Goal: Transaction & Acquisition: Purchase product/service

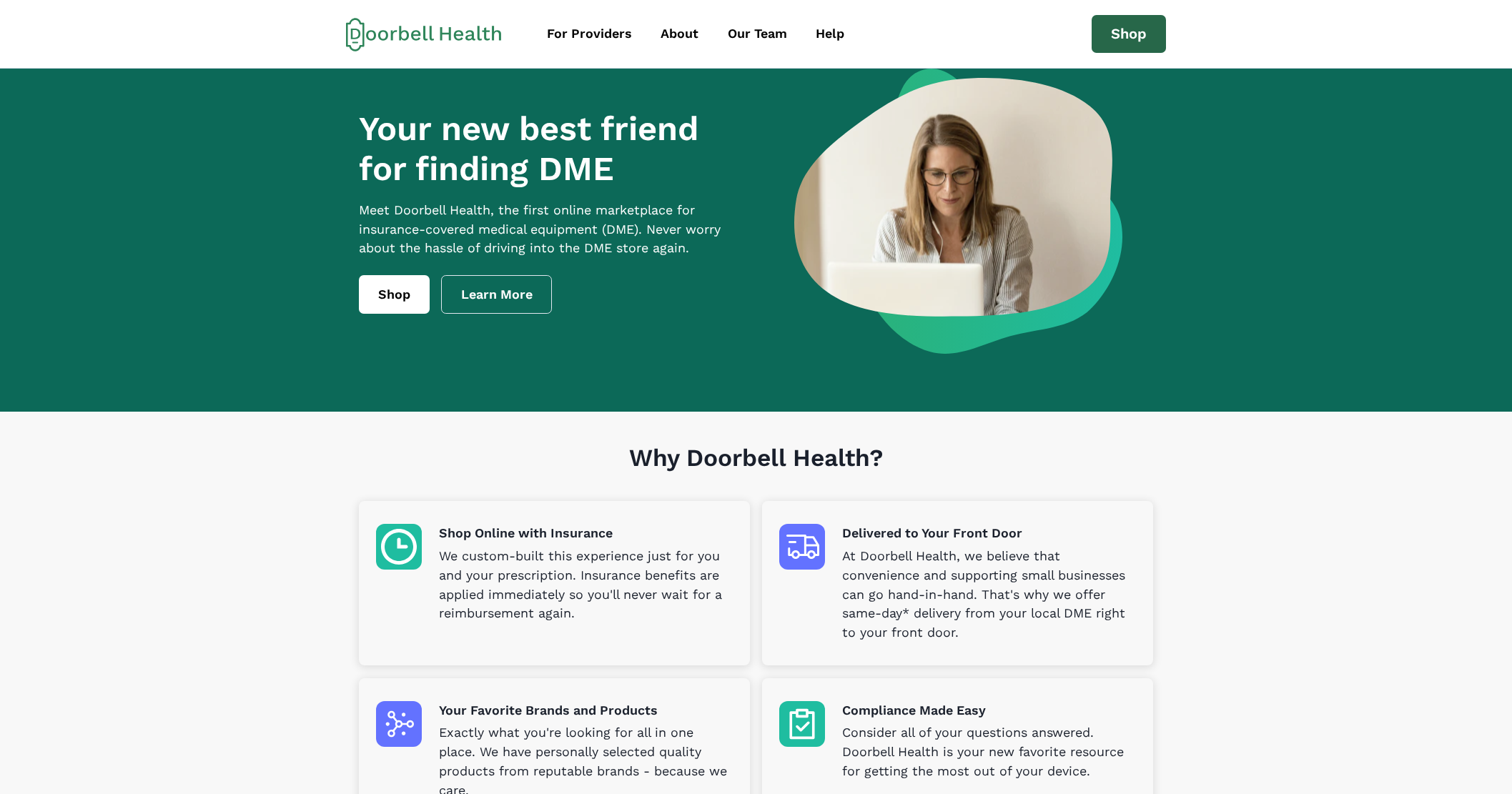
click at [1150, 21] on link "Shop" at bounding box center [1129, 35] width 74 height 39
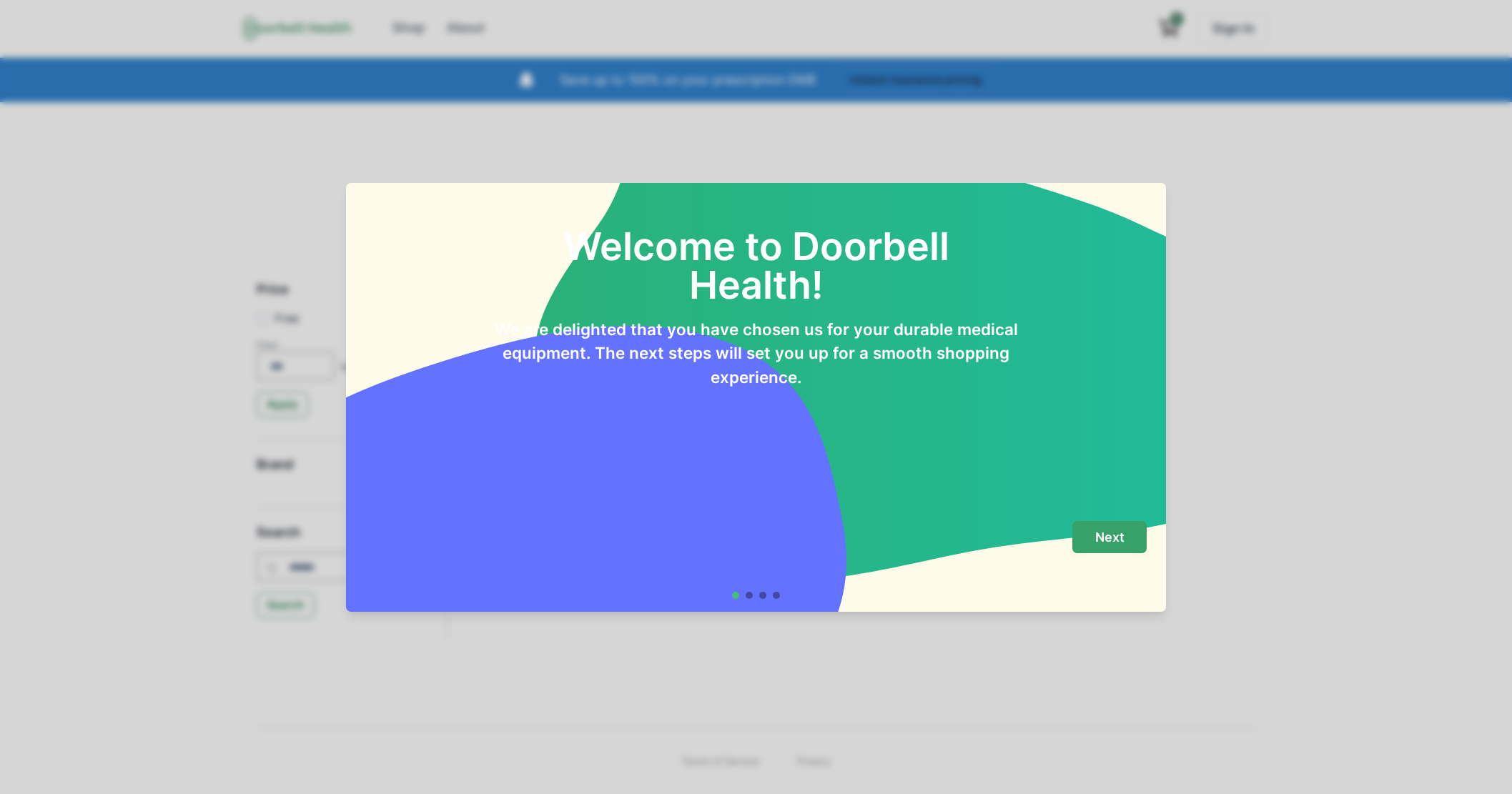
click at [1124, 532] on p "Next" at bounding box center [1109, 537] width 29 height 15
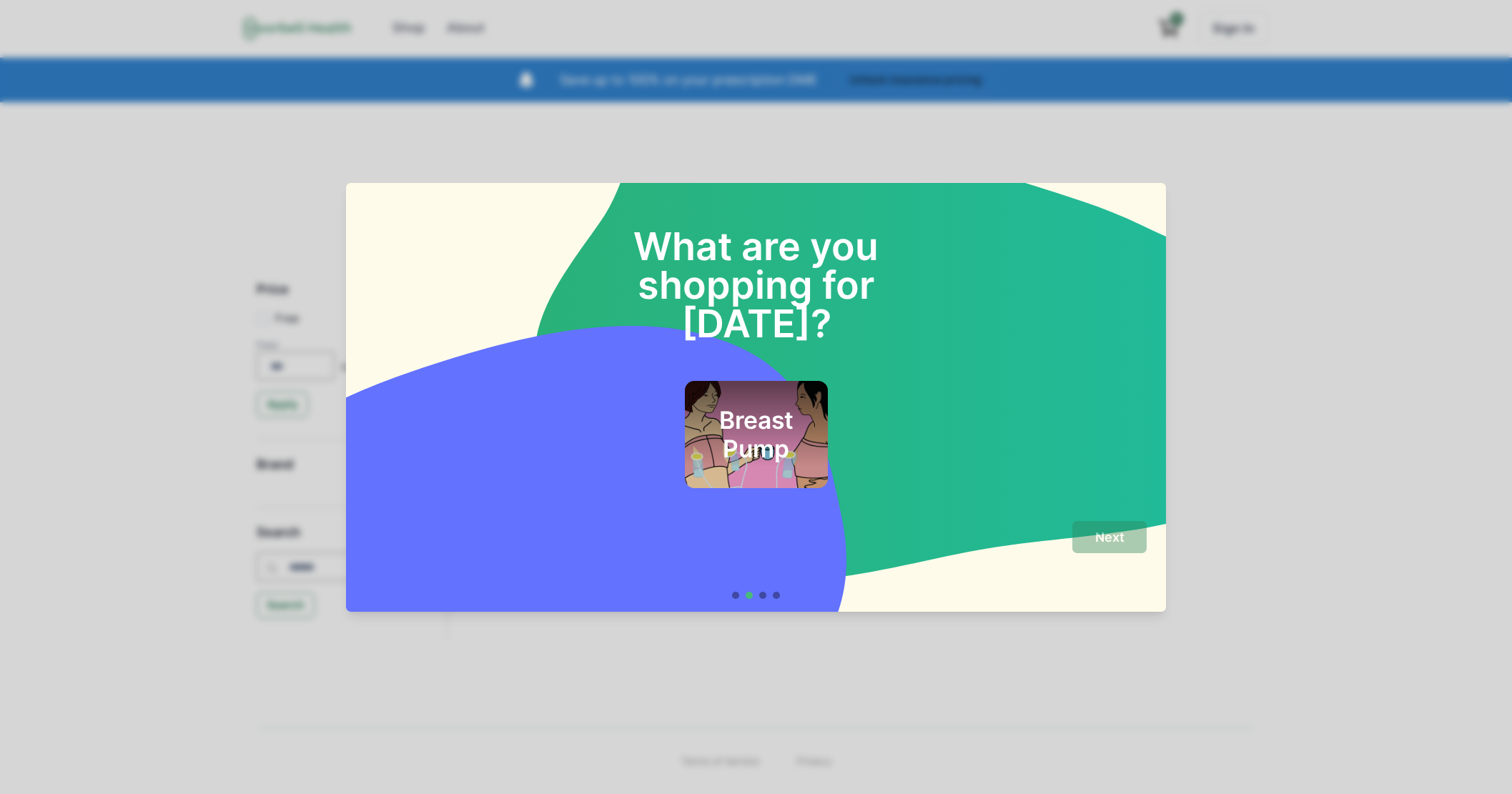
click at [759, 406] on h2 "Breast Pump" at bounding box center [755, 435] width 104 height 58
click at [936, 343] on div "Breast Pump" at bounding box center [756, 416] width 781 height 146
click at [716, 406] on h2 "Breast Pump" at bounding box center [755, 435] width 100 height 58
click at [1105, 538] on p "Next" at bounding box center [1109, 537] width 29 height 15
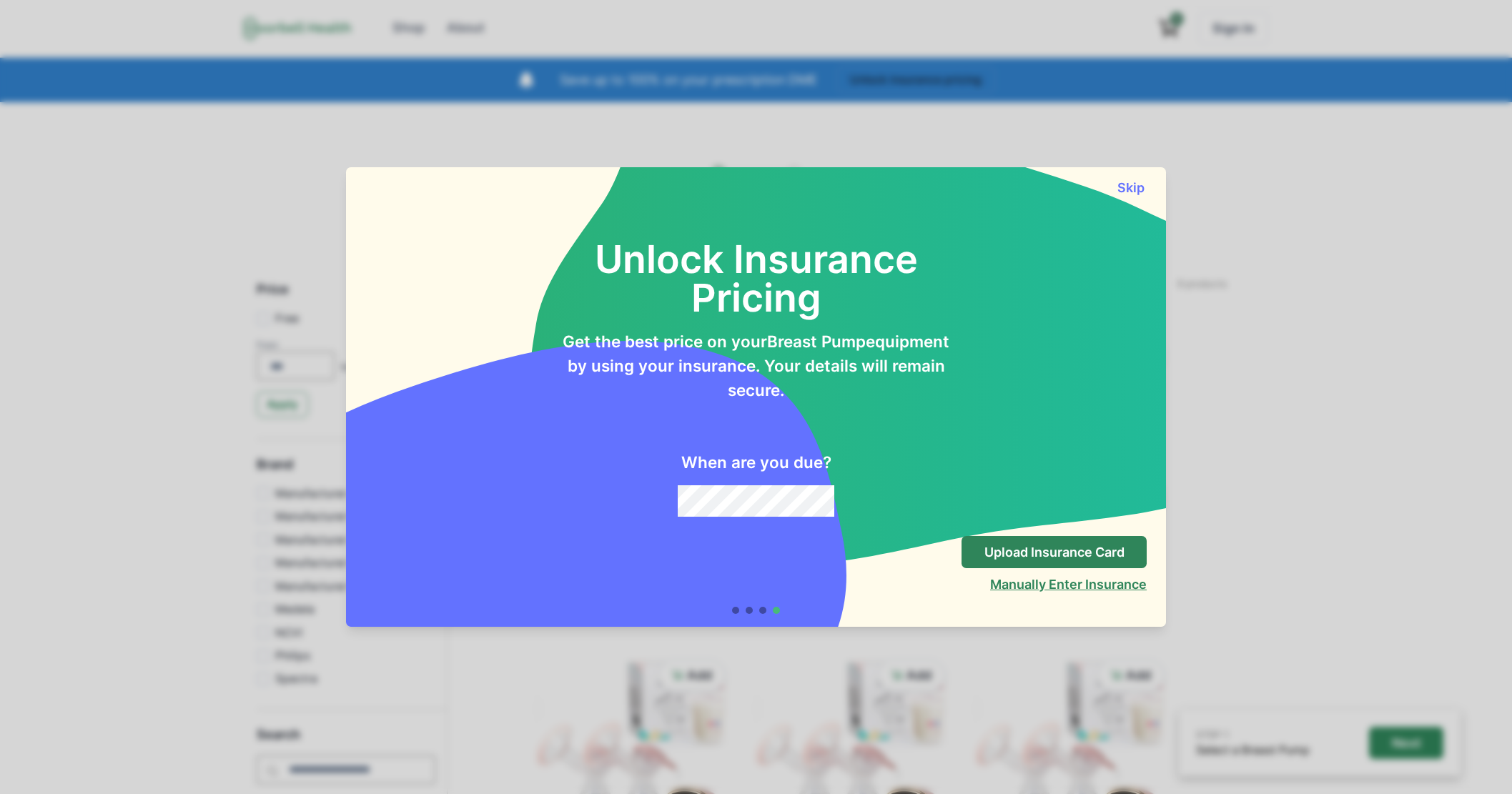
click at [1026, 583] on button "Manually Enter Insurance" at bounding box center [1068, 584] width 157 height 15
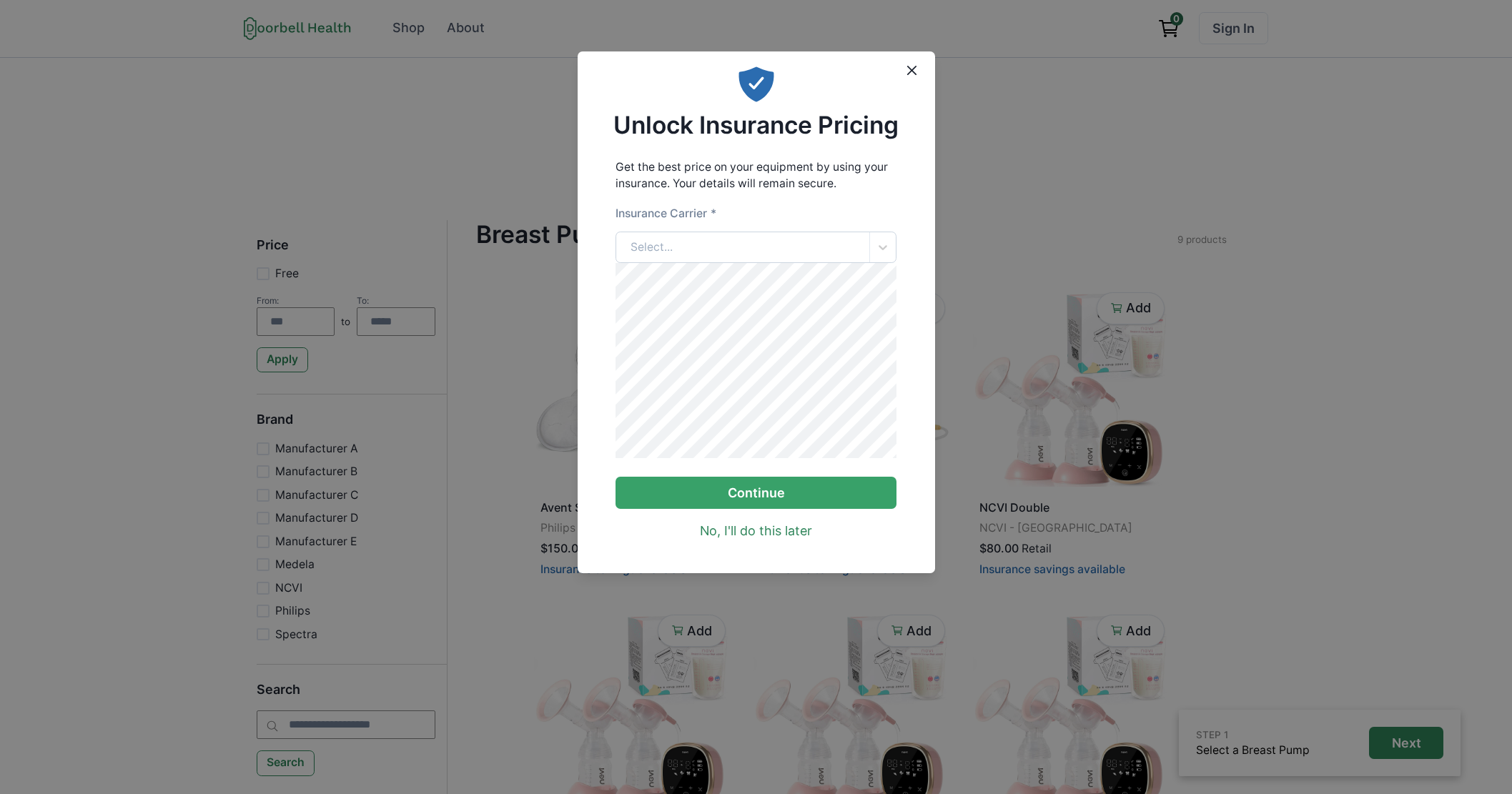
click at [746, 240] on div "Select..." at bounding box center [743, 248] width 253 height 31
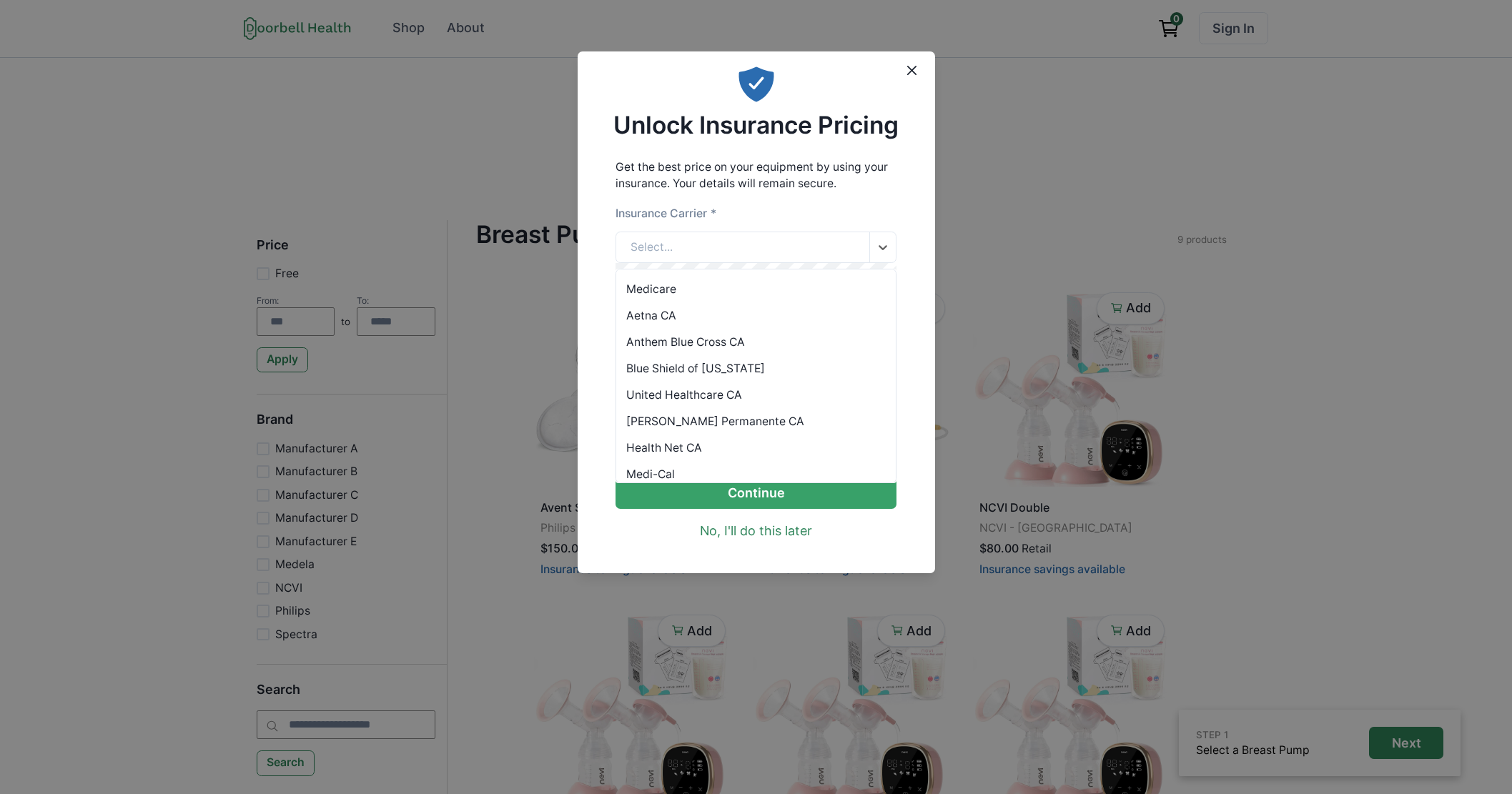
click at [725, 345] on div "Anthem Blue Cross CA" at bounding box center [756, 341] width 279 height 27
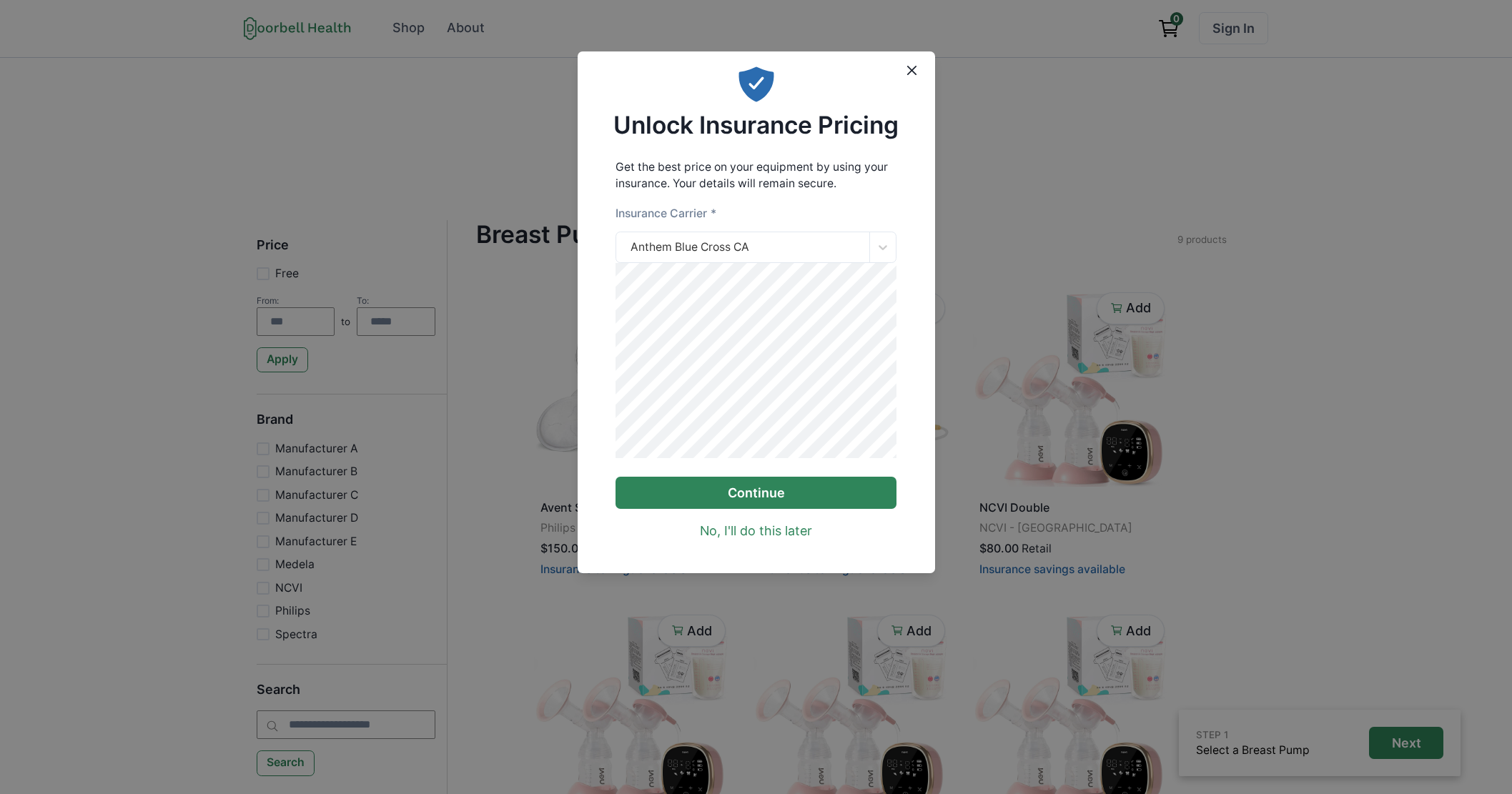
click at [721, 509] on button "Continue" at bounding box center [756, 493] width 281 height 32
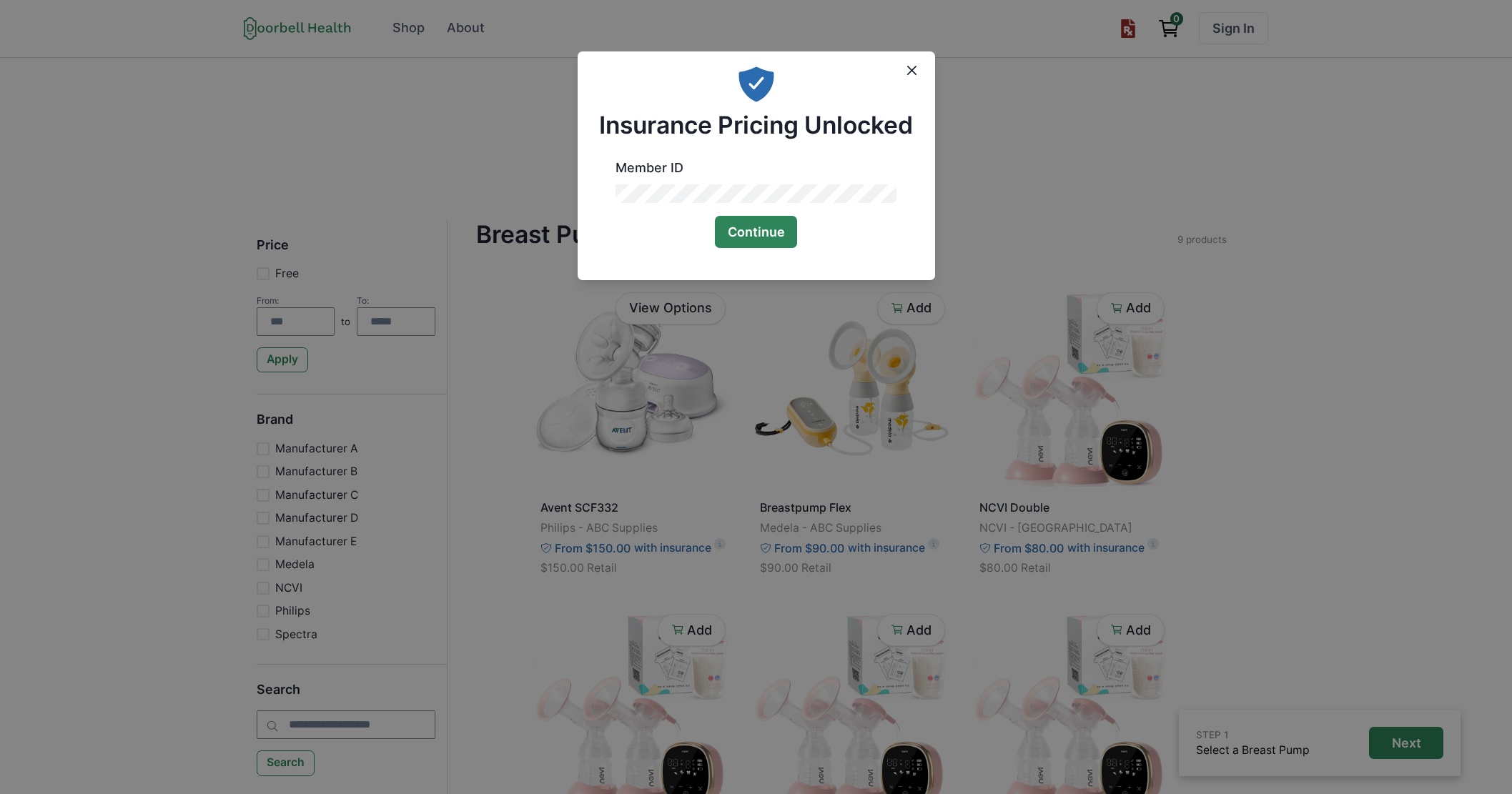
click at [733, 224] on button "Continue" at bounding box center [756, 232] width 83 height 32
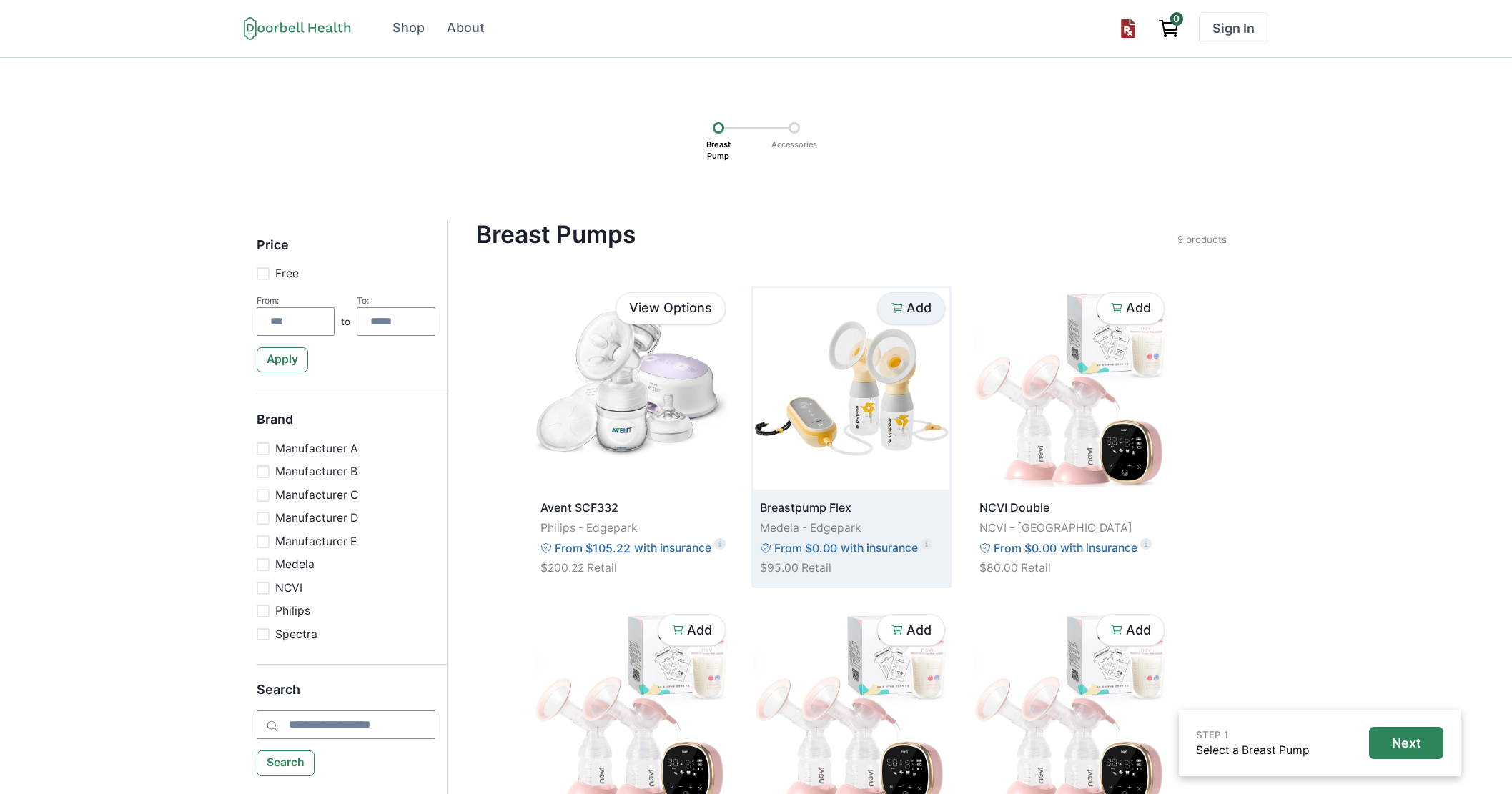
click at [910, 311] on p "Add" at bounding box center [918, 307] width 25 height 15
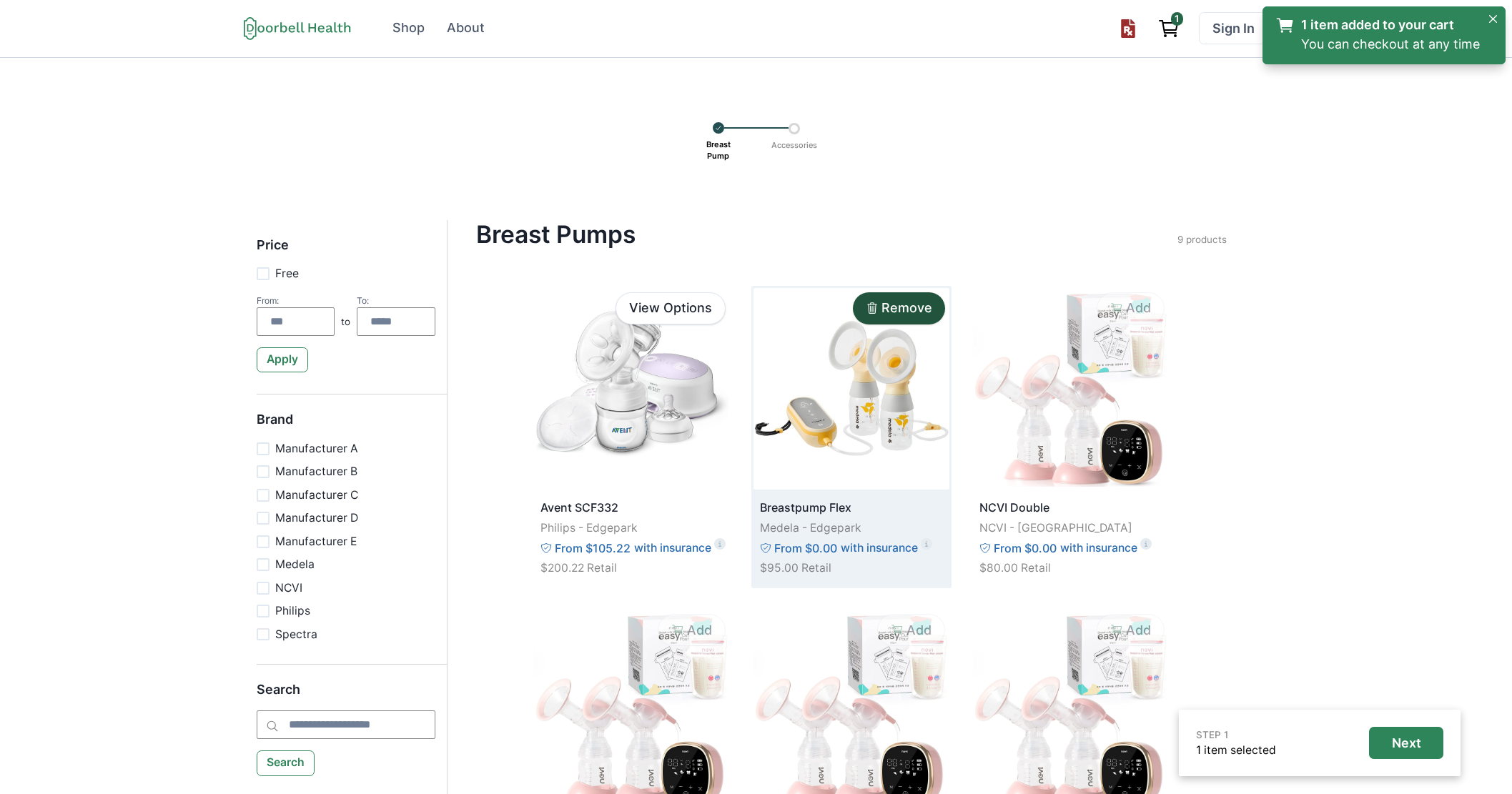
click at [875, 458] on img at bounding box center [851, 389] width 196 height 202
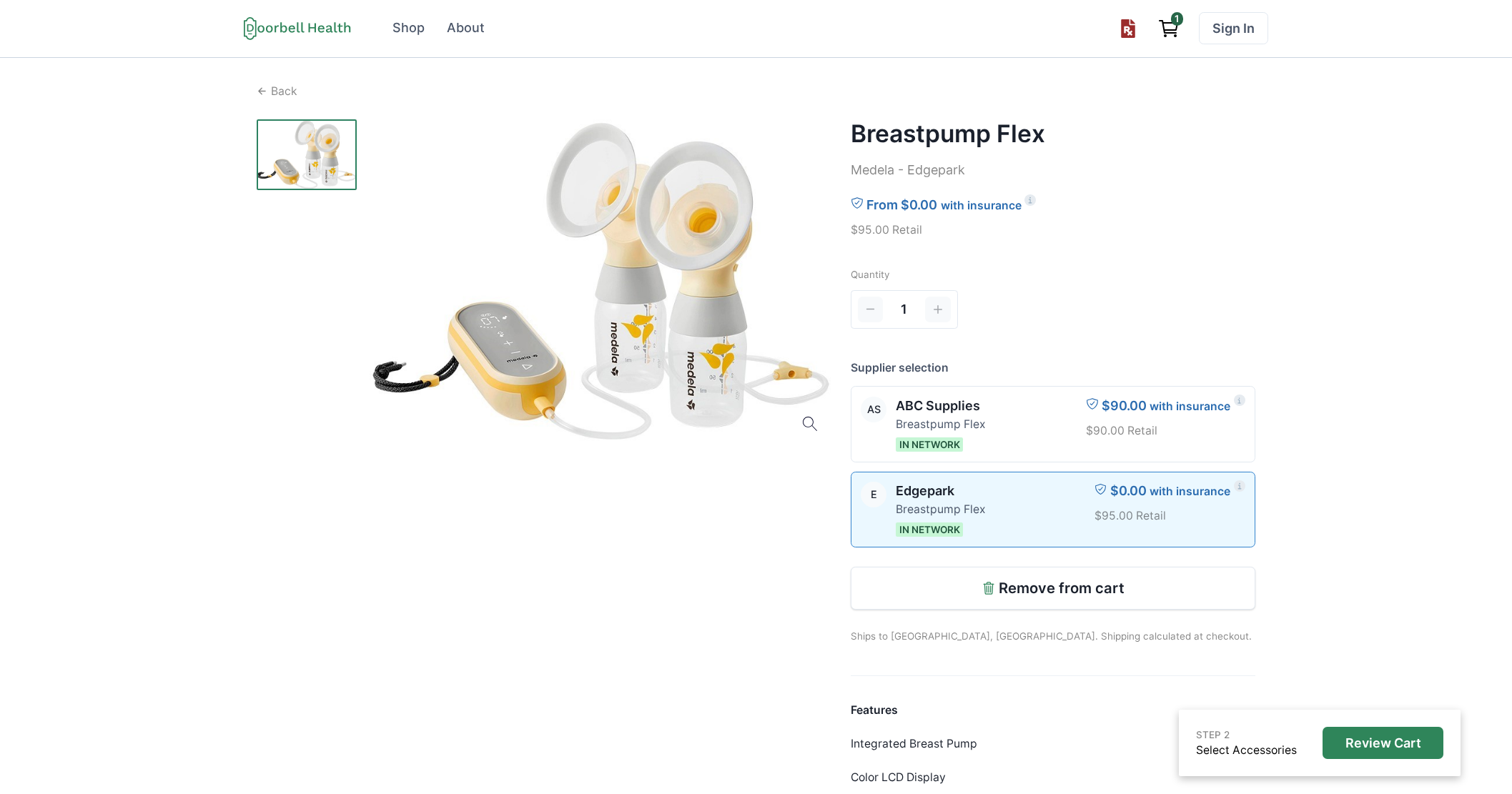
click at [541, 550] on div at bounding box center [544, 545] width 574 height 851
click at [1023, 403] on div at bounding box center [1035, 424] width 81 height 55
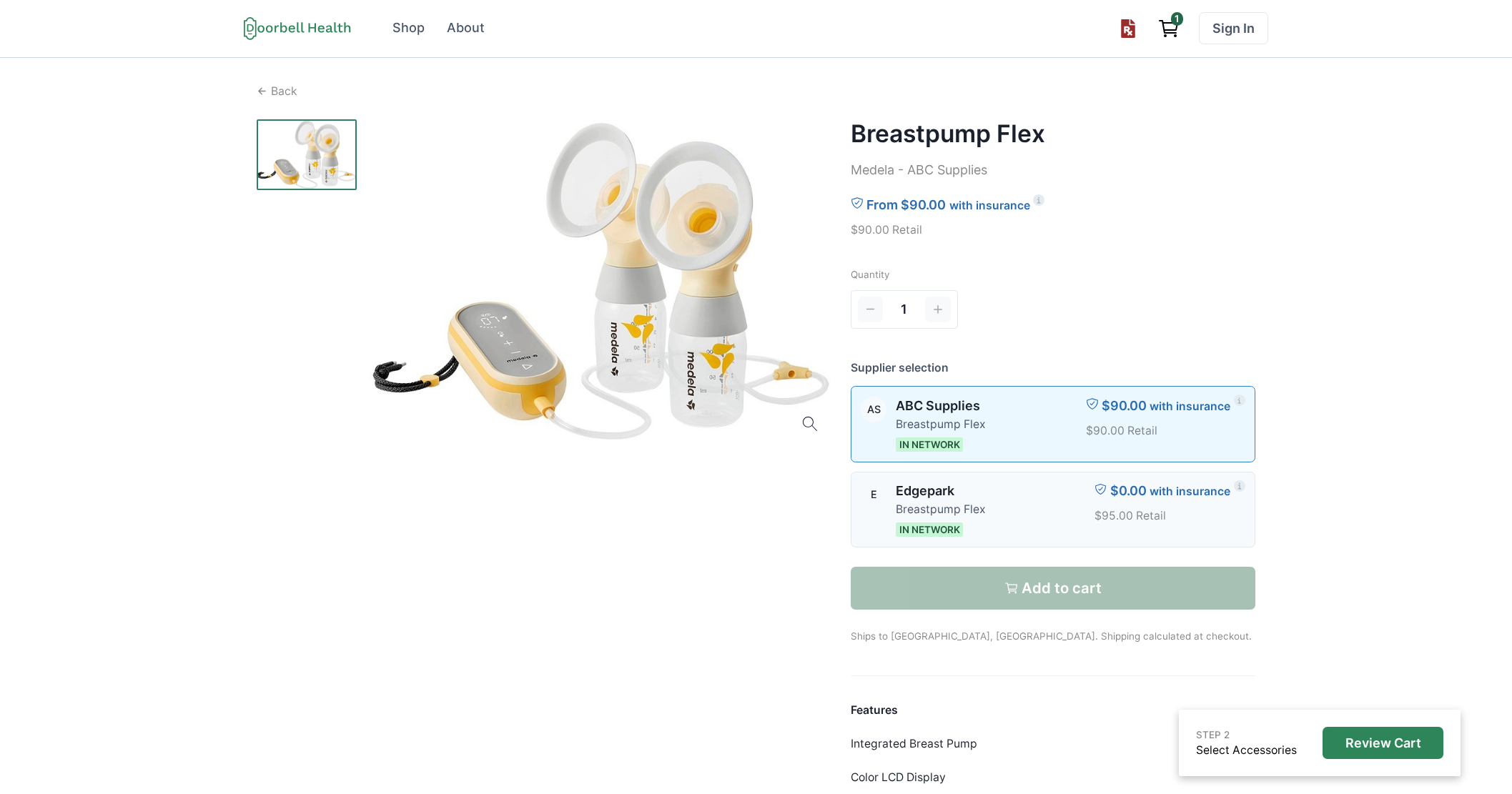
click at [982, 494] on p "Edgepark" at bounding box center [940, 491] width 90 height 19
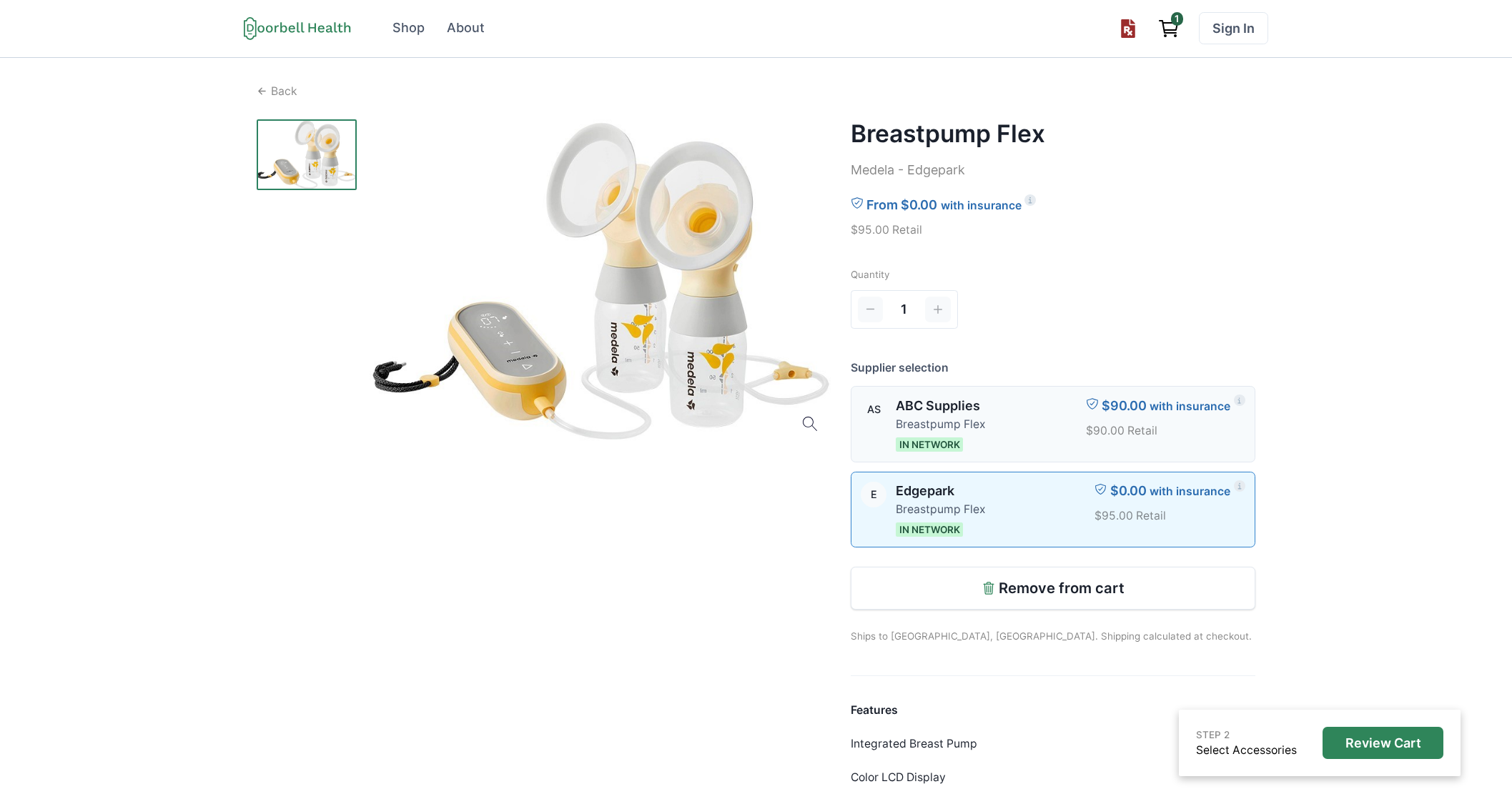
click at [986, 446] on div "AS ABC Supplies Breastpump Flex In Network $90.00 with insurance $90.00 Retail" at bounding box center [1053, 424] width 404 height 74
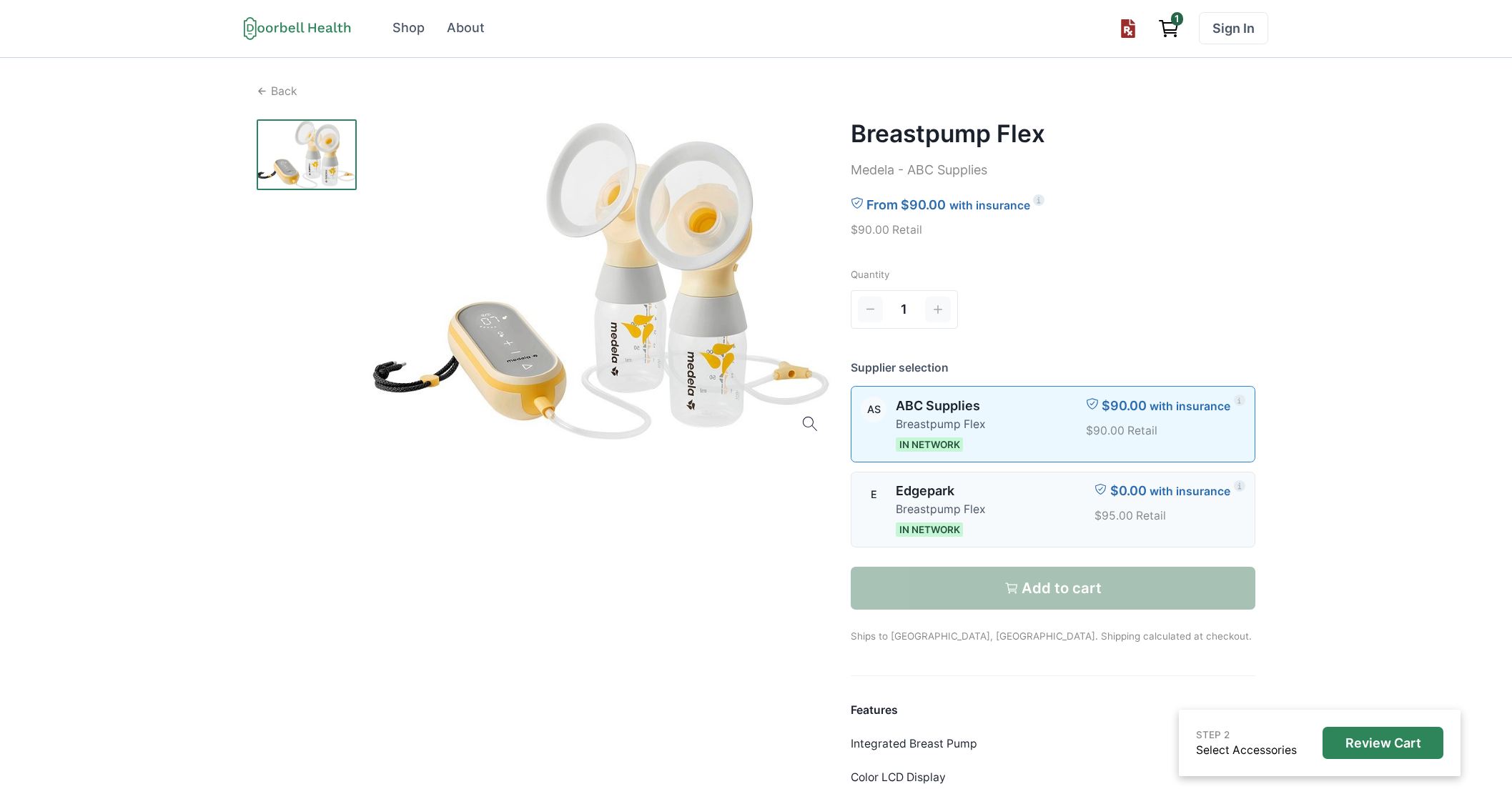
click at [974, 502] on p "Breastpump Flex" at bounding box center [940, 509] width 90 height 17
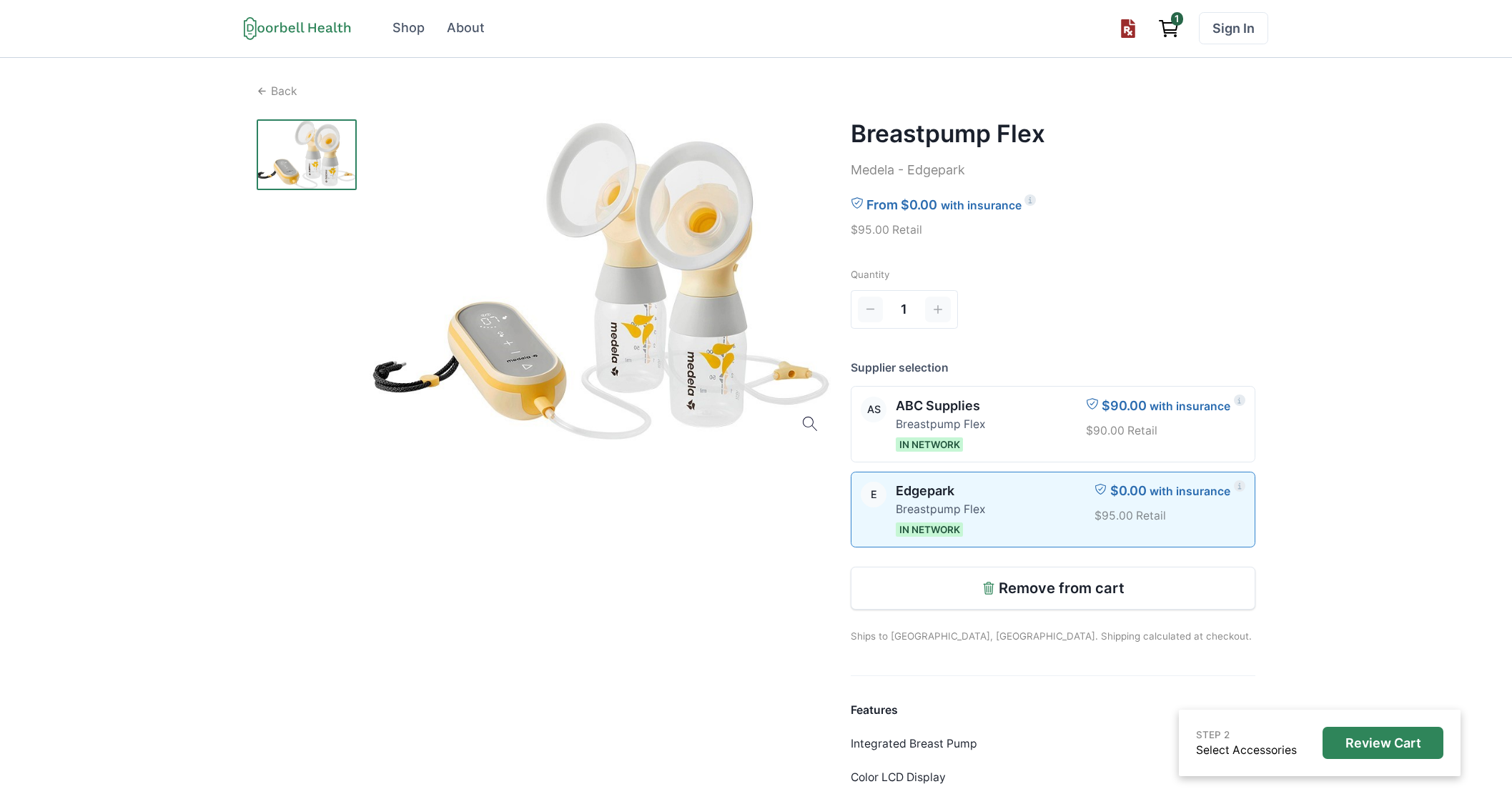
click at [610, 533] on div at bounding box center [544, 545] width 574 height 851
click at [999, 405] on div at bounding box center [1035, 424] width 81 height 55
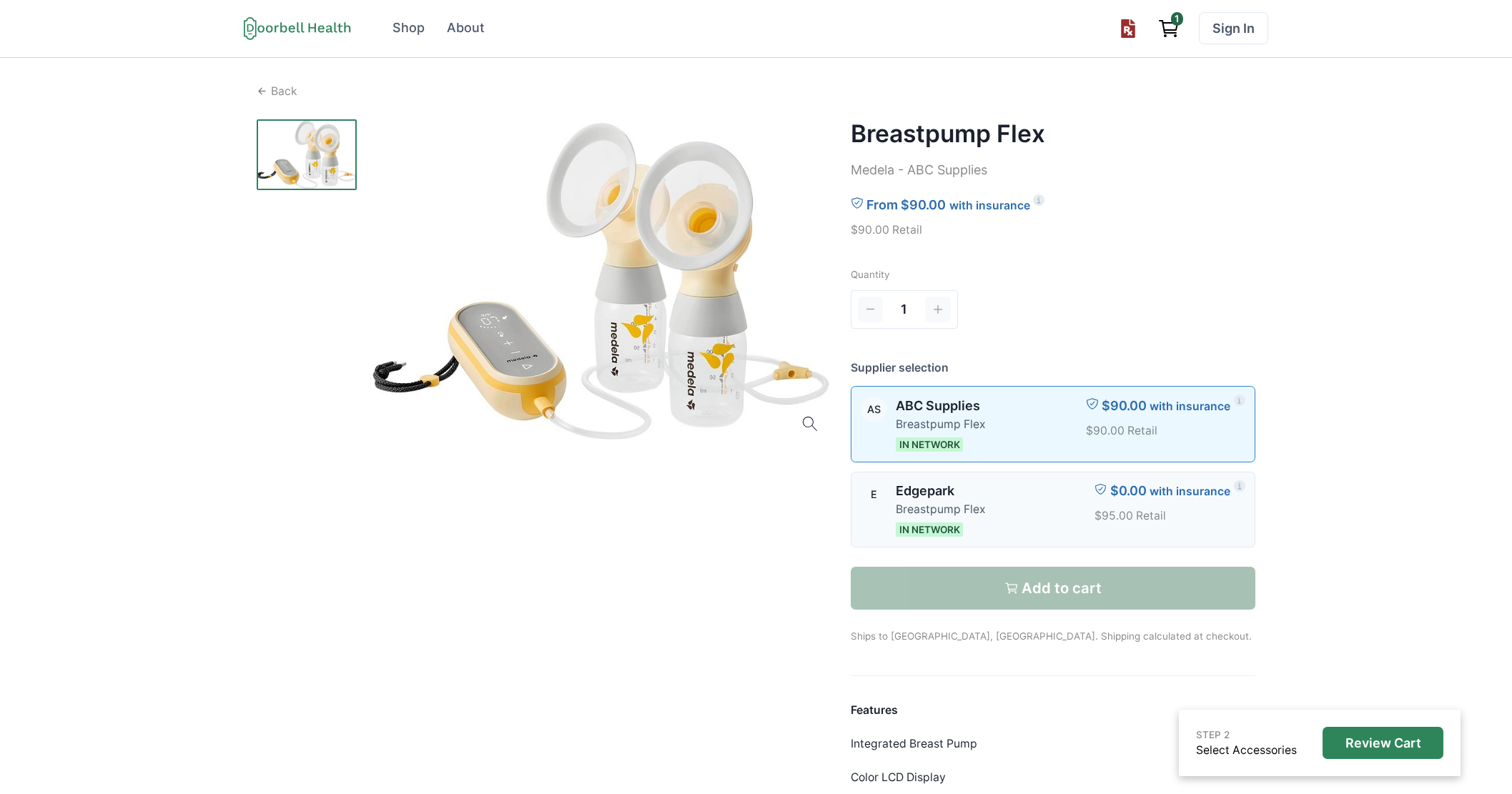
click at [1049, 535] on div at bounding box center [1039, 509] width 90 height 55
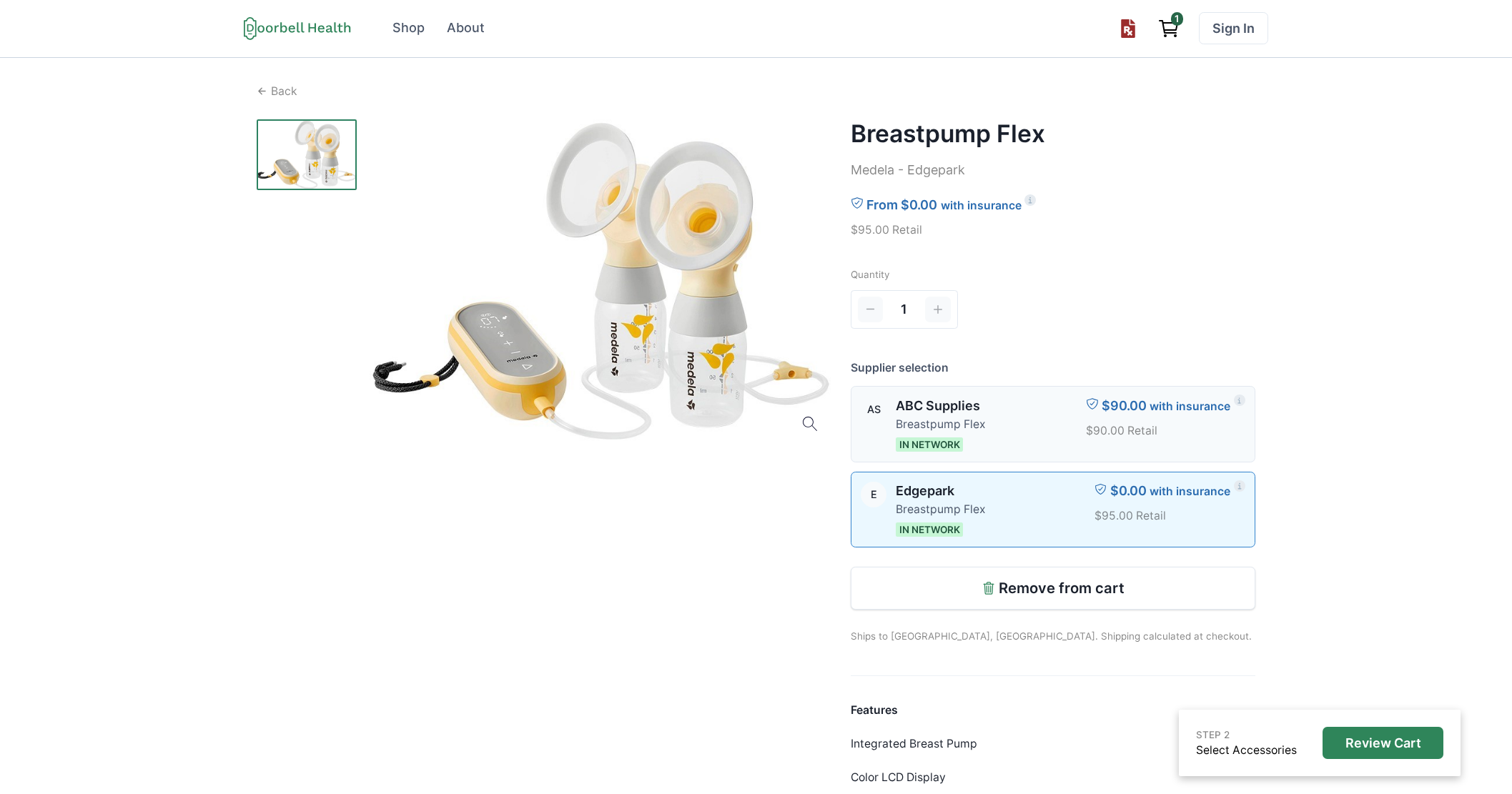
click at [1025, 433] on div at bounding box center [1035, 424] width 81 height 55
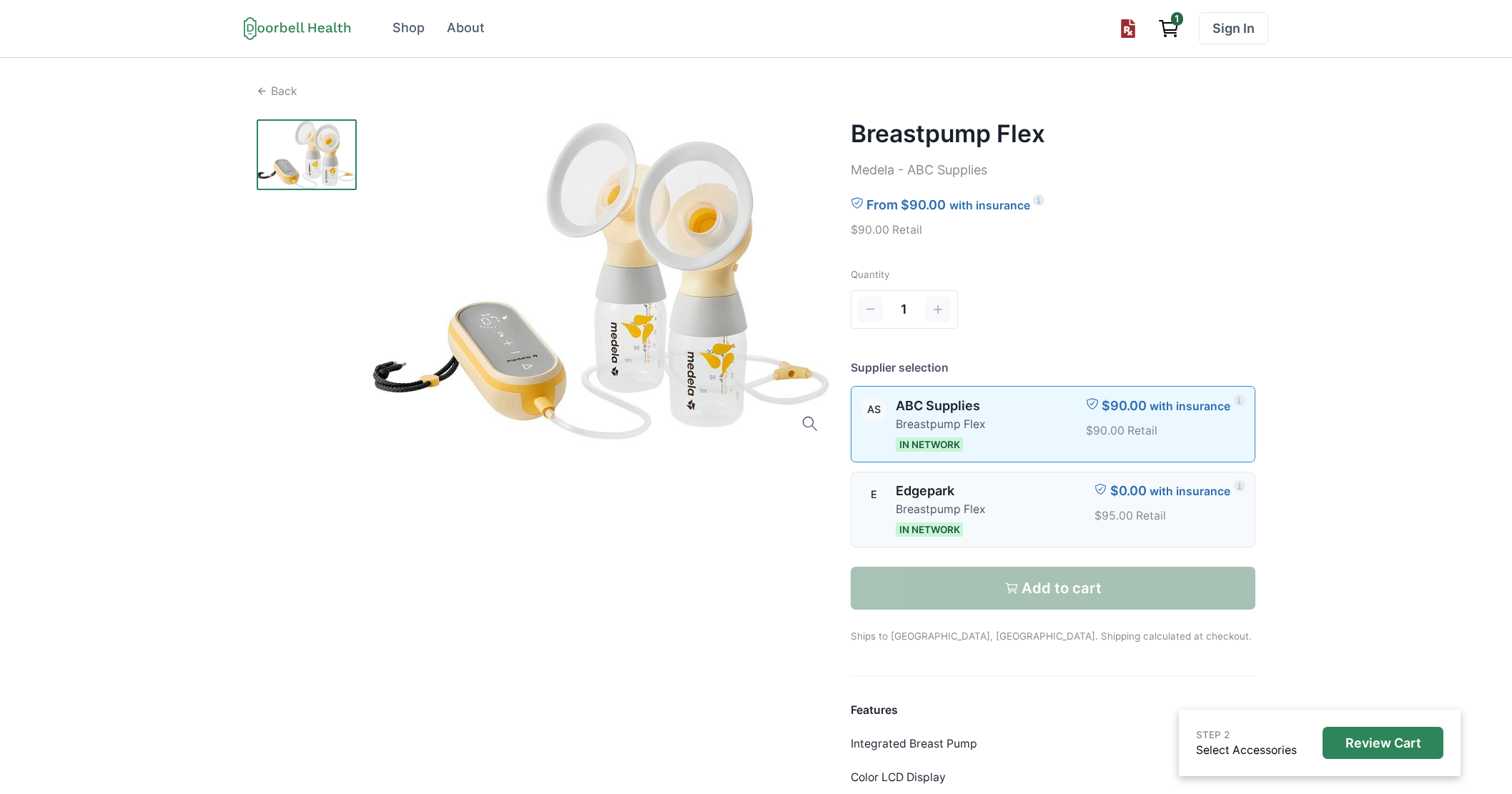
click at [1054, 497] on div at bounding box center [1039, 509] width 90 height 55
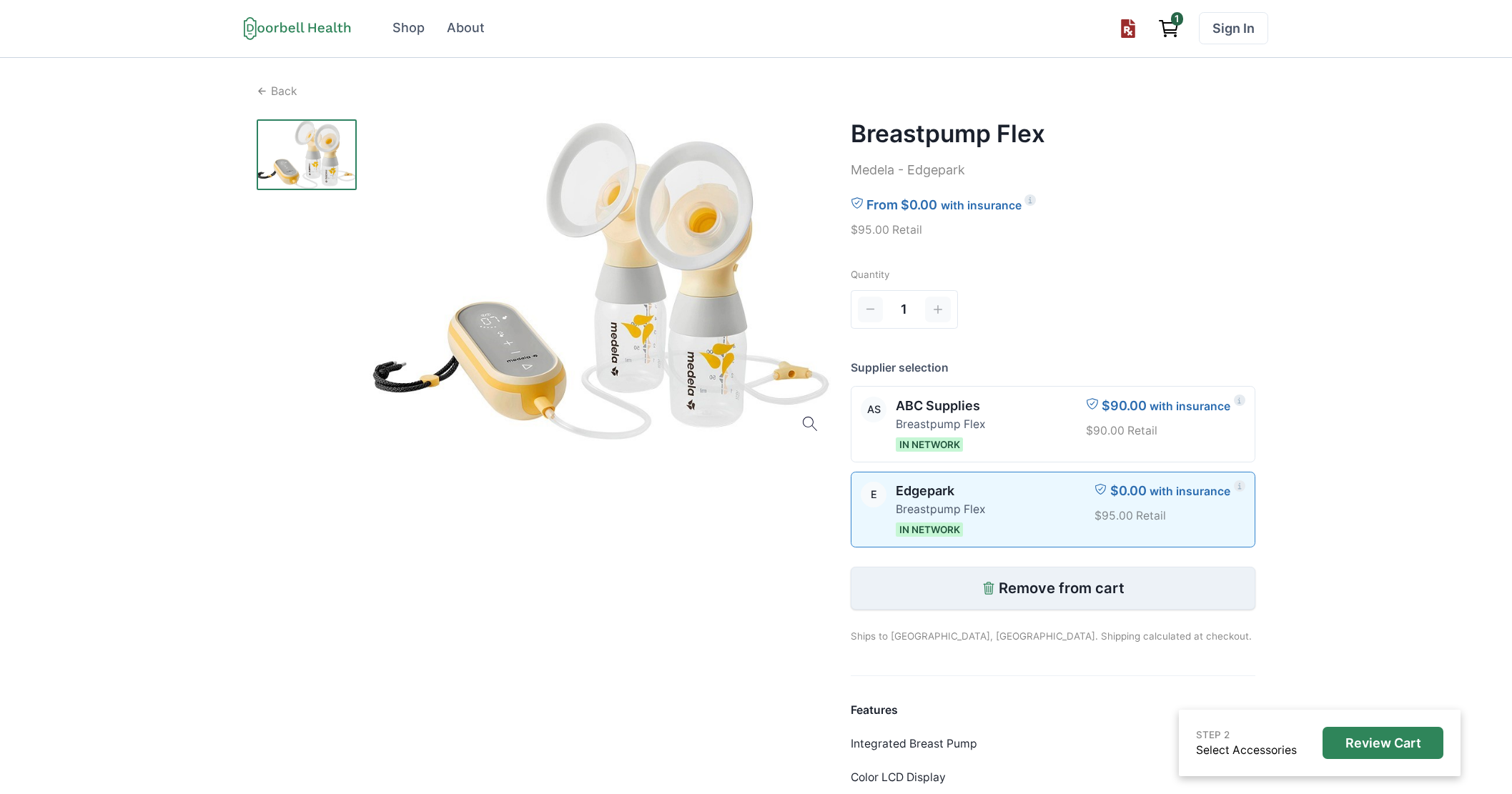
click at [1053, 604] on button "Remove from cart" at bounding box center [1053, 587] width 405 height 43
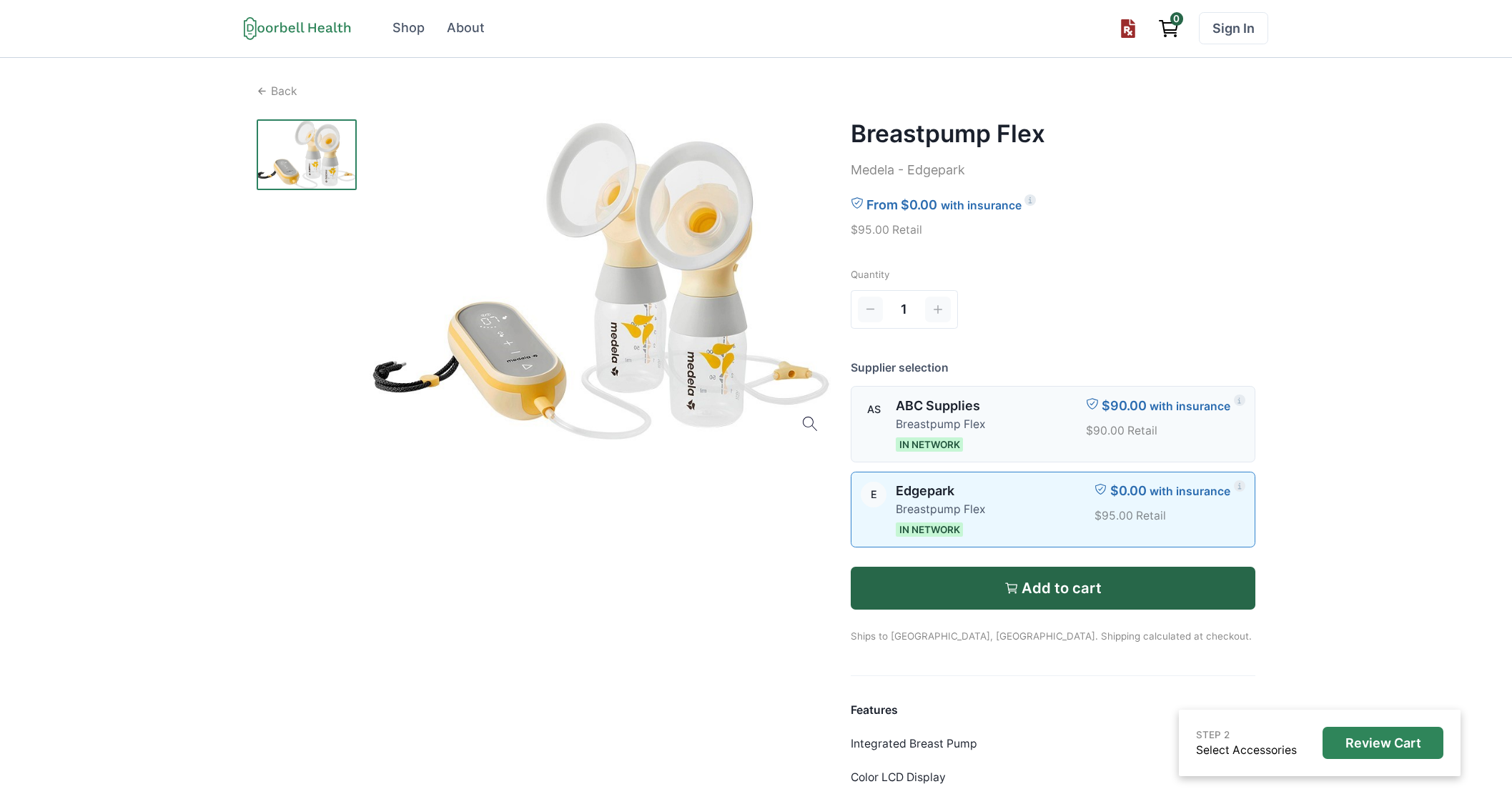
click at [1022, 414] on div at bounding box center [1035, 424] width 81 height 55
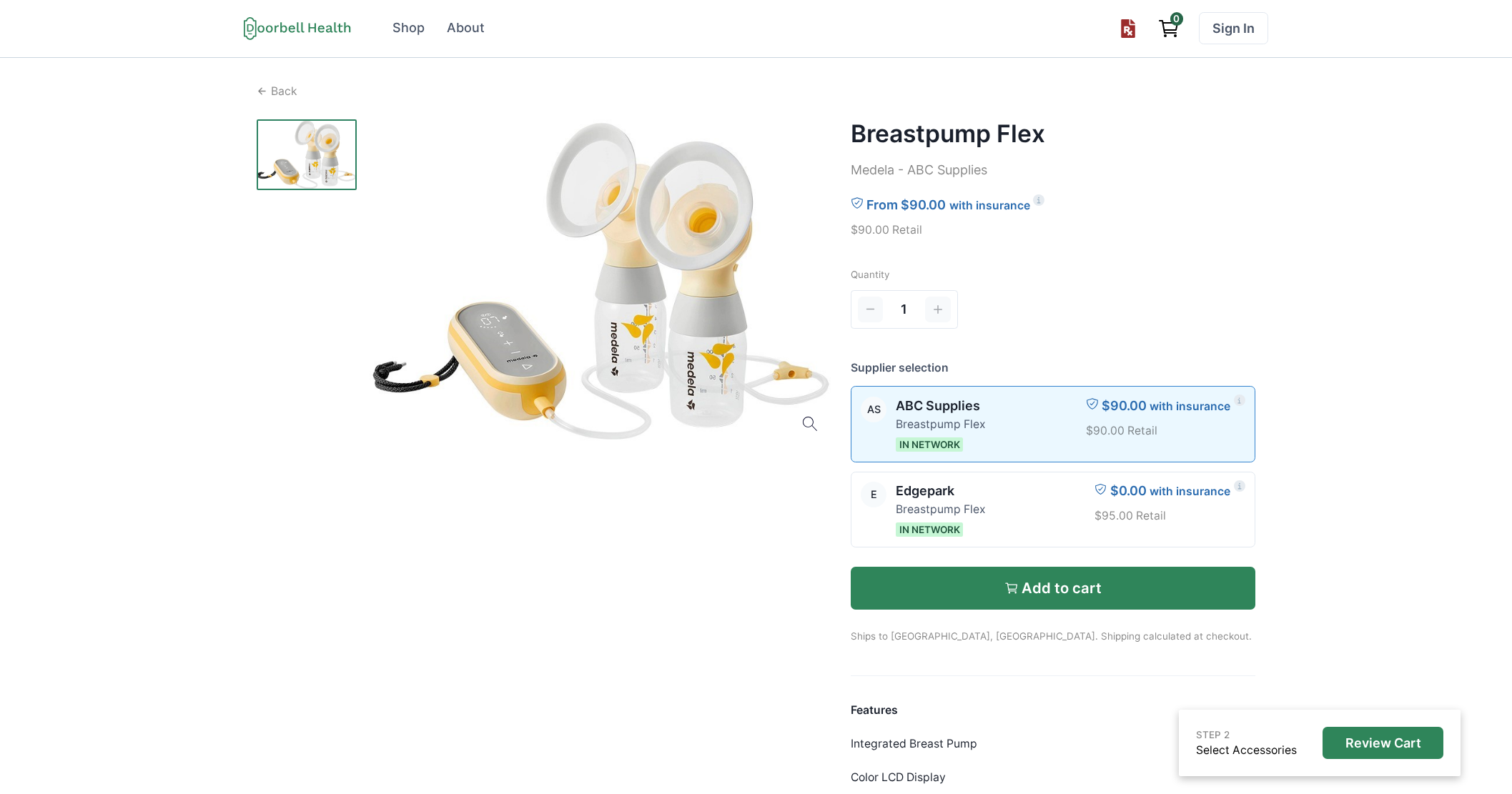
click at [1050, 583] on p "Add to cart" at bounding box center [1061, 587] width 80 height 17
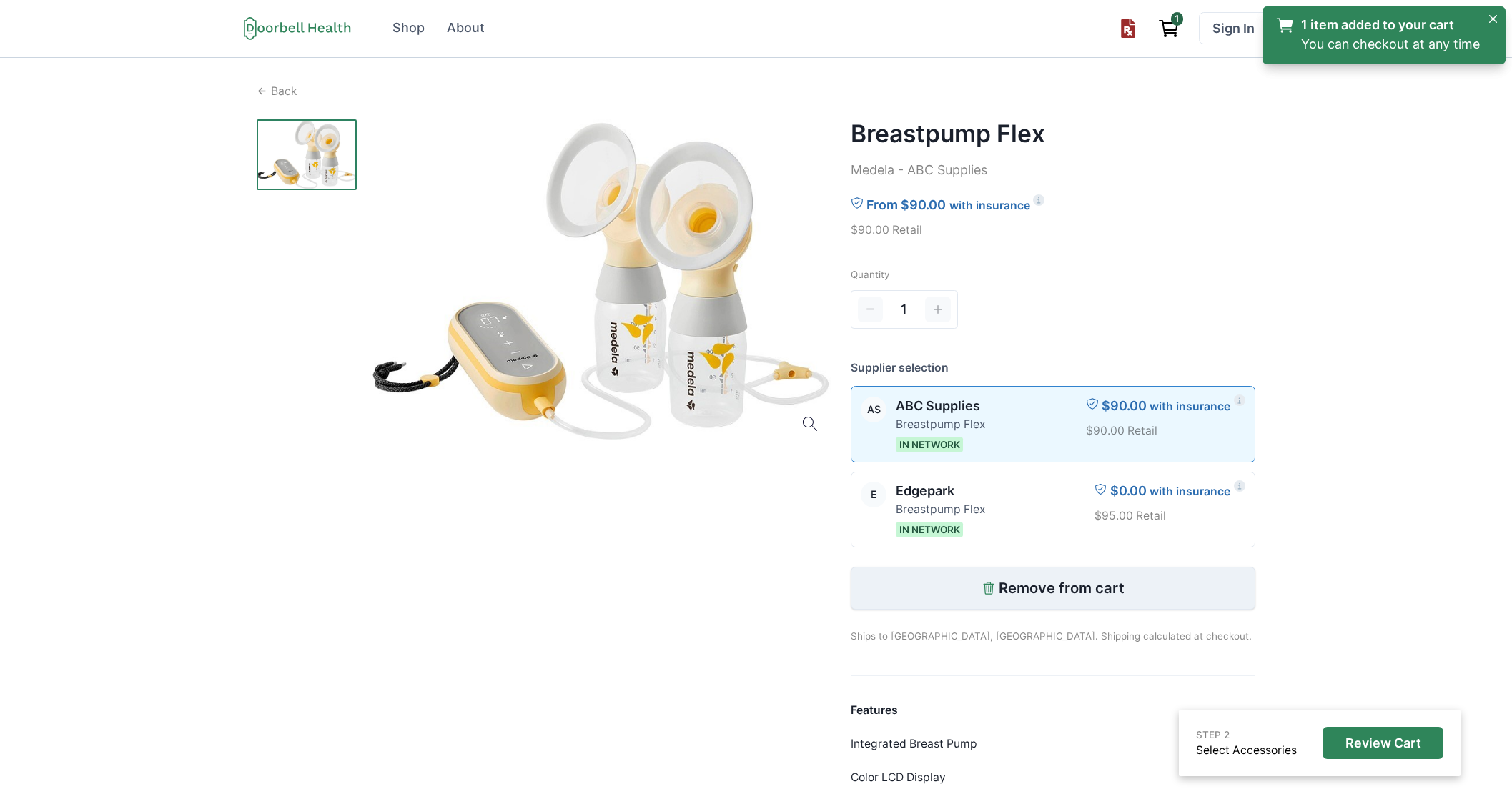
click at [1039, 592] on p "Remove from cart" at bounding box center [1062, 587] width 126 height 17
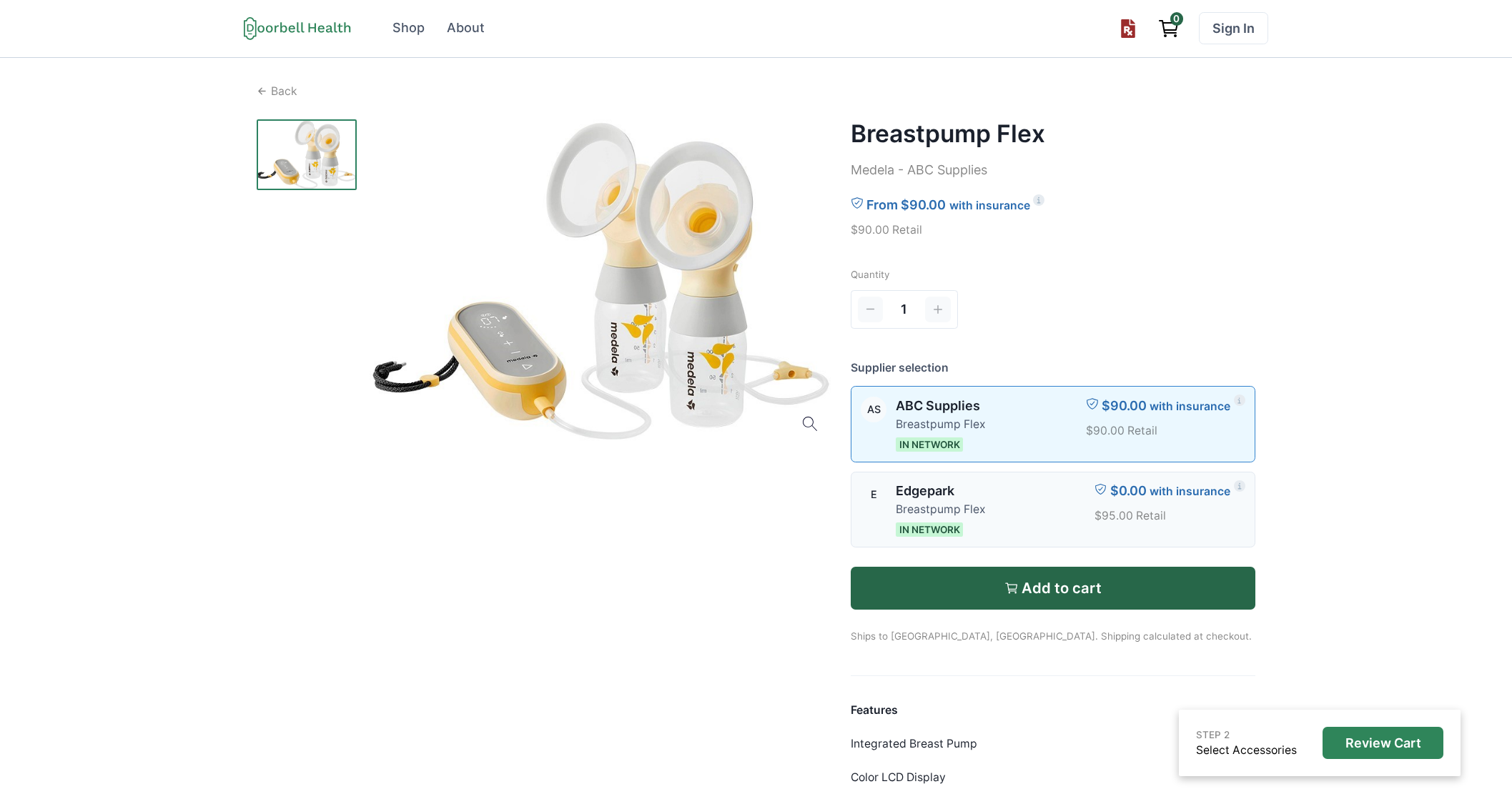
click at [1029, 508] on div at bounding box center [1039, 509] width 90 height 55
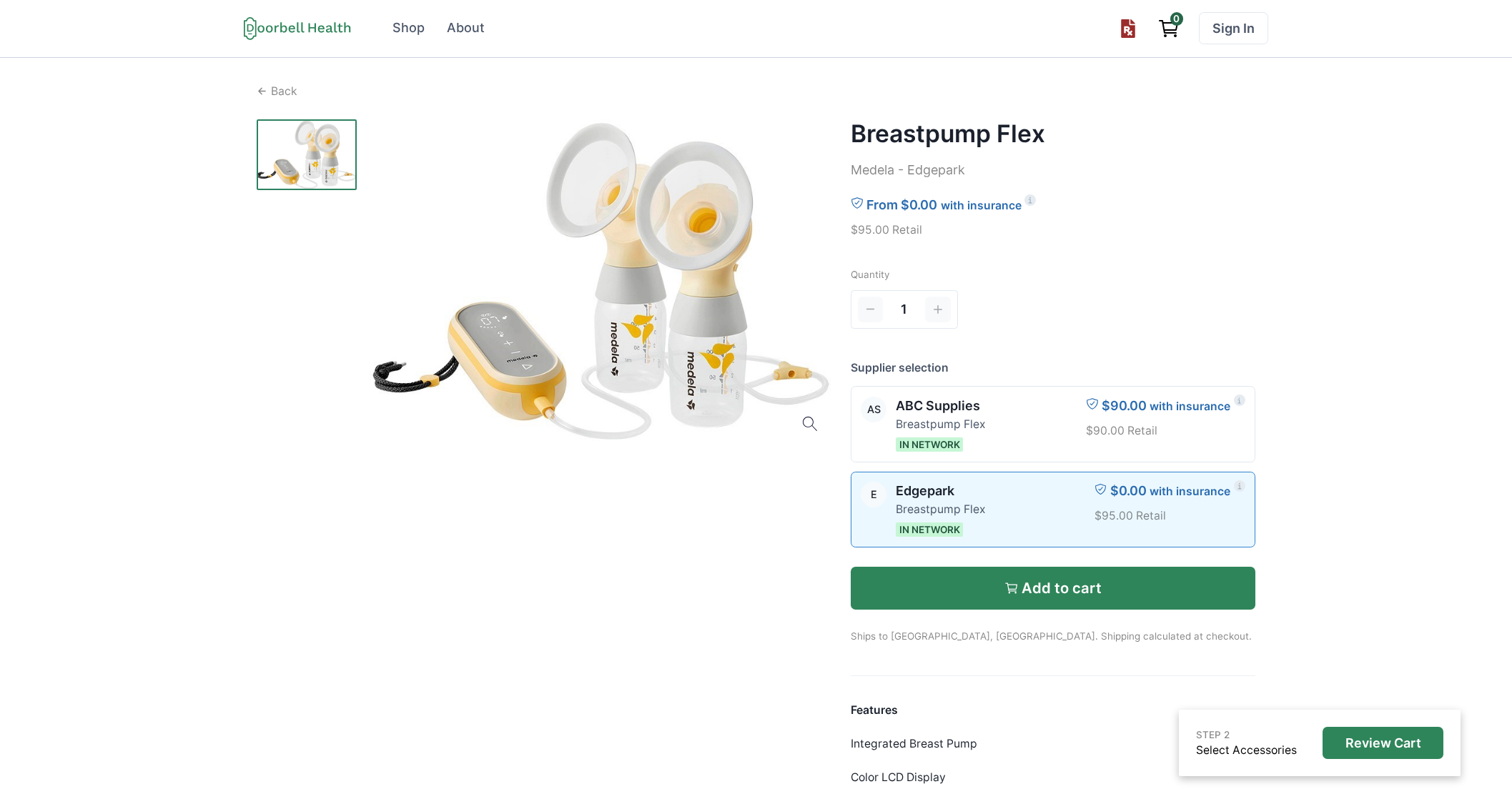
click at [1036, 581] on p "Add to cart" at bounding box center [1061, 587] width 80 height 17
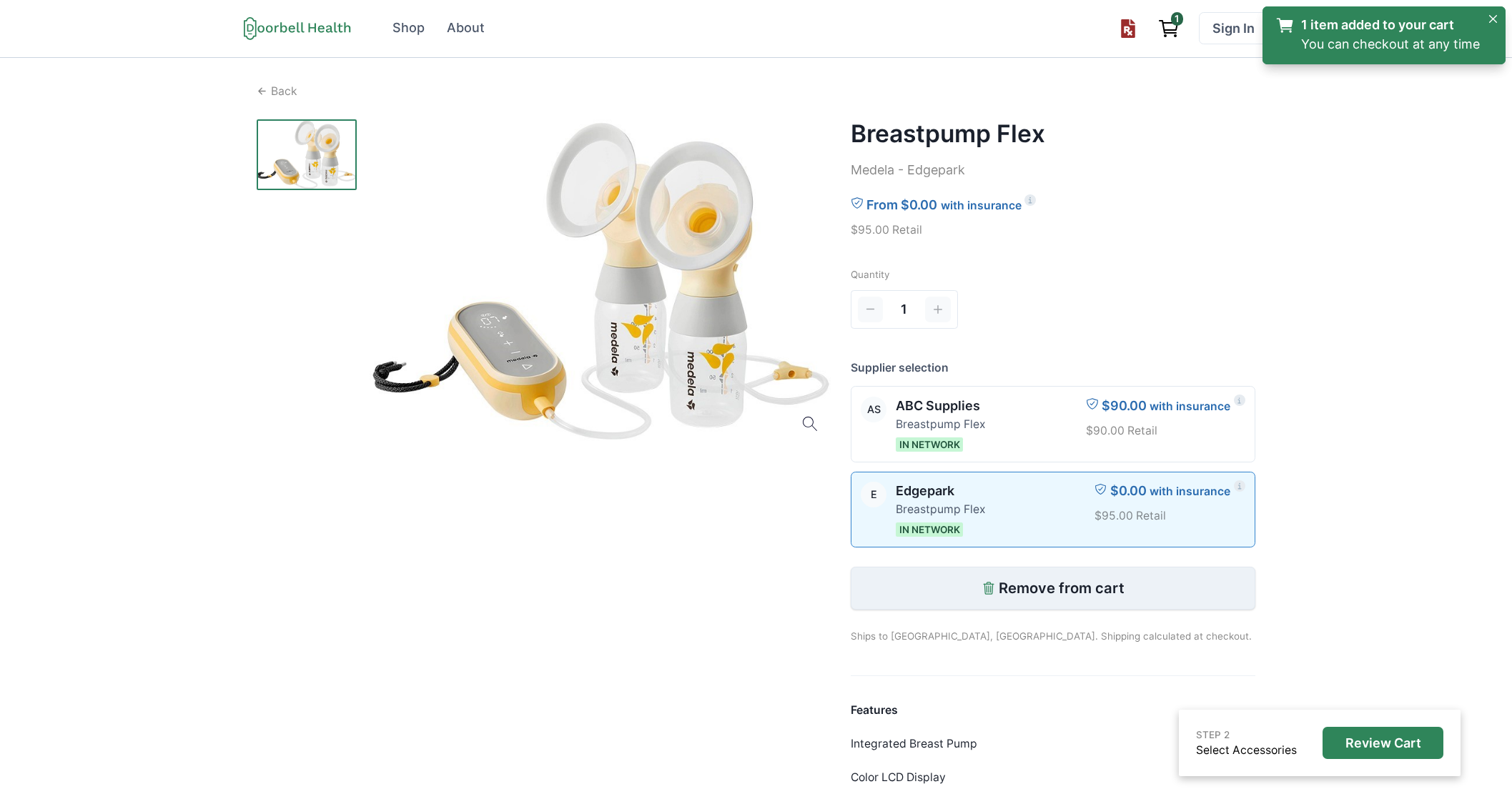
click at [1038, 602] on button "Remove from cart" at bounding box center [1053, 587] width 405 height 43
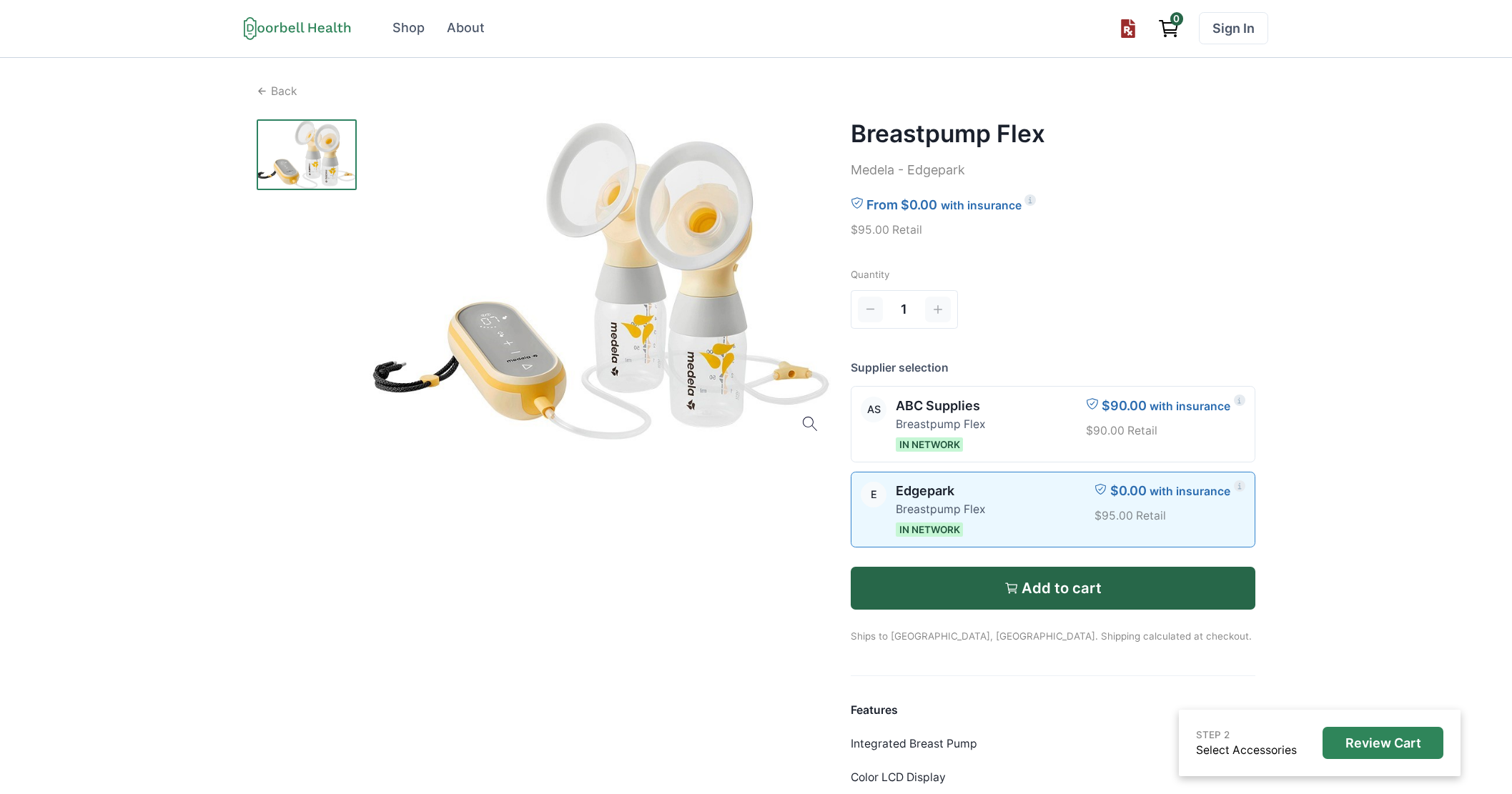
click at [1314, 144] on div "Open menu Shop About Sign In Terms of Service Privacy Shop About 0 Sign In Back…" at bounding box center [756, 547] width 1512 height 1095
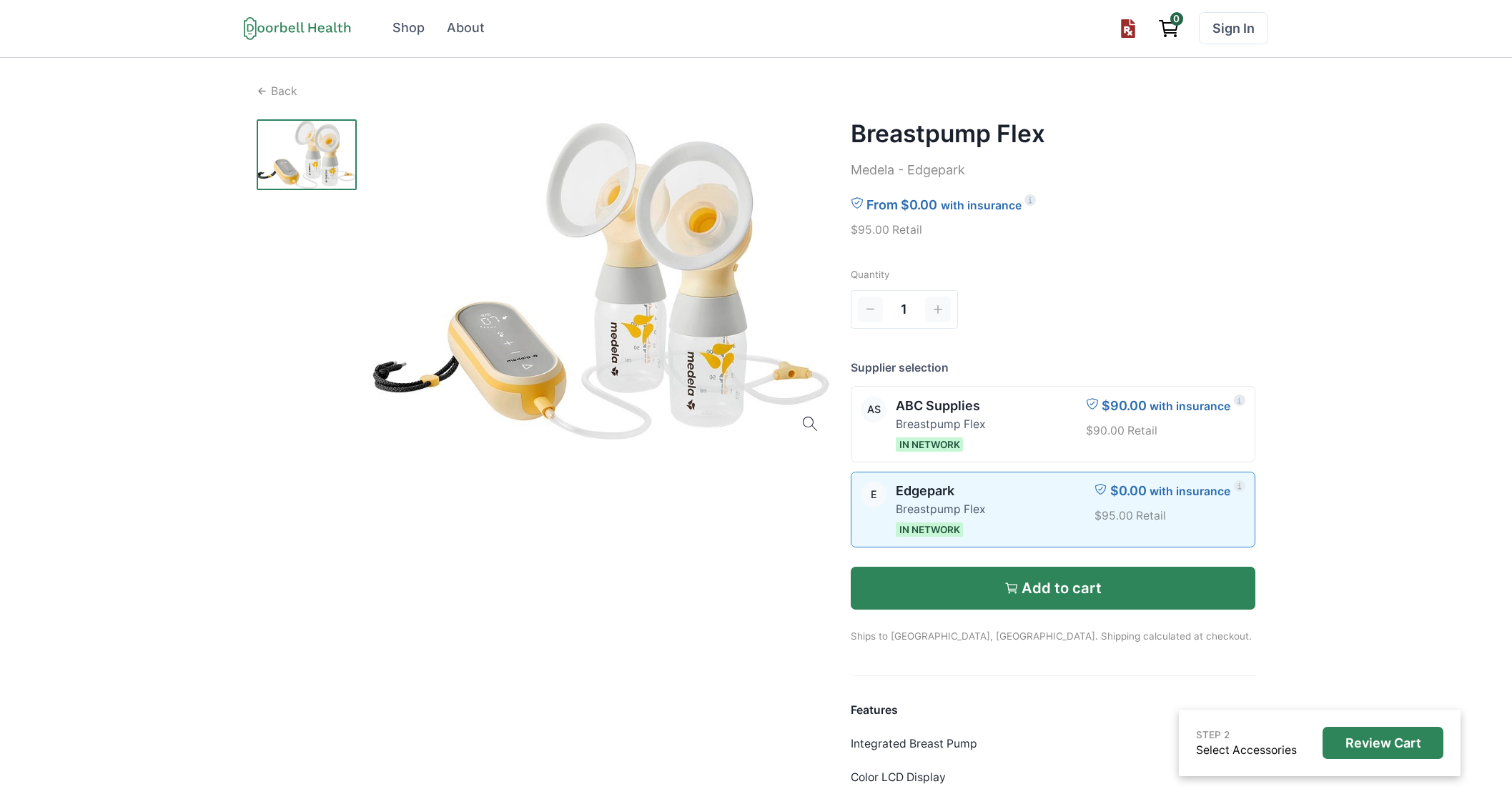
click at [1086, 588] on p "Add to cart" at bounding box center [1061, 587] width 80 height 17
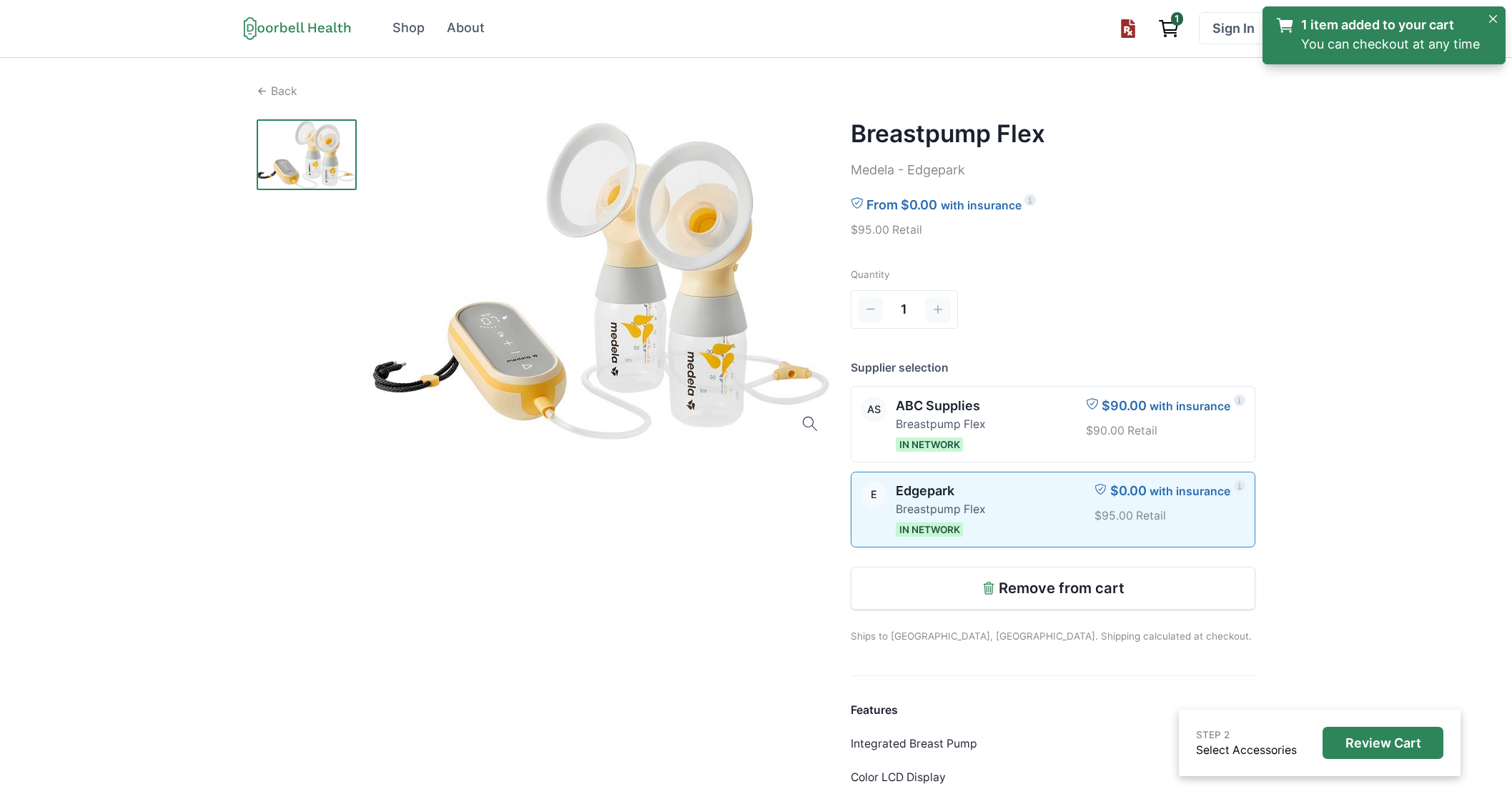
click at [1164, 35] on circle "View cart" at bounding box center [1165, 36] width 2 height 2
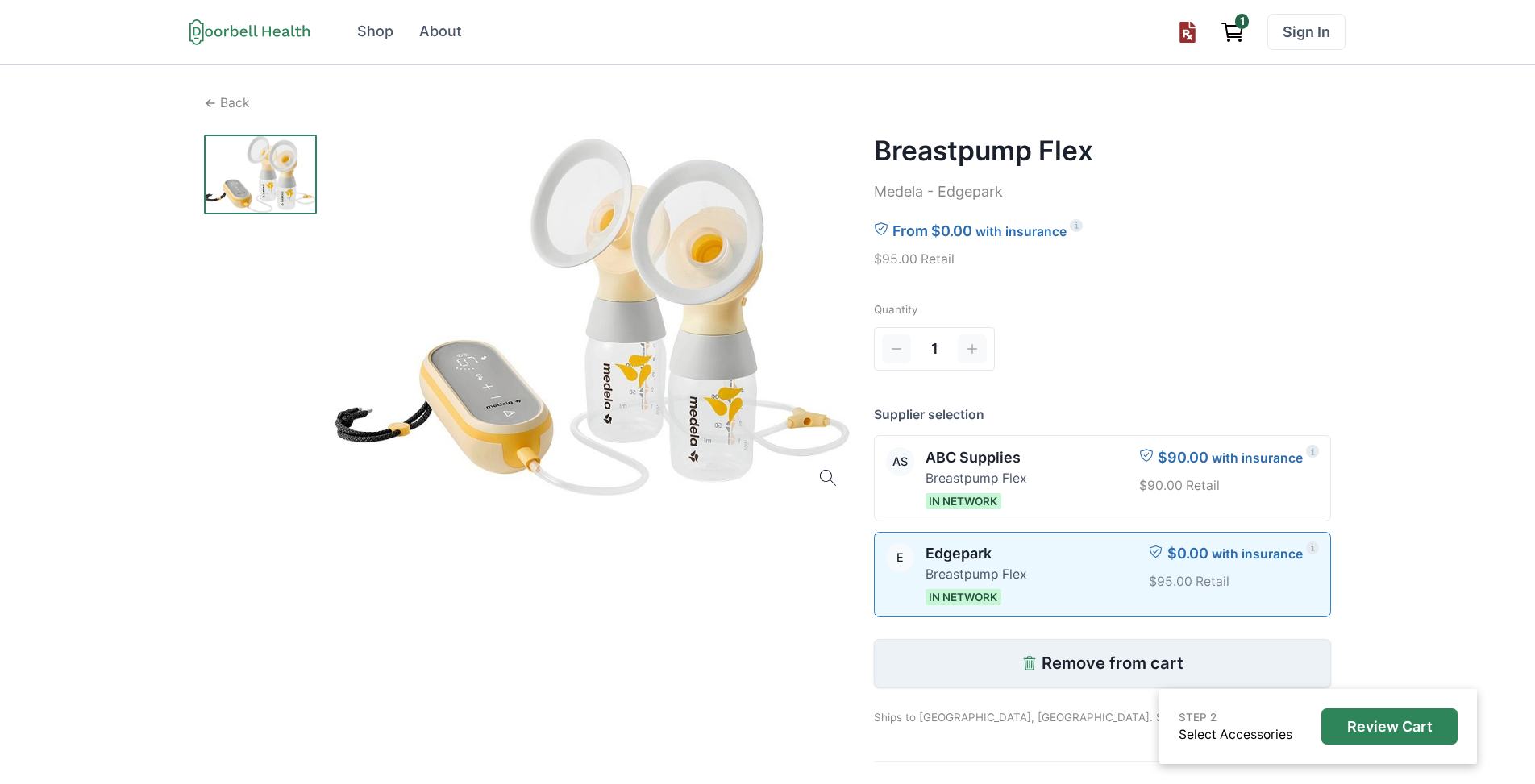
click at [1147, 676] on button "Remove from cart" at bounding box center [1102, 662] width 457 height 48
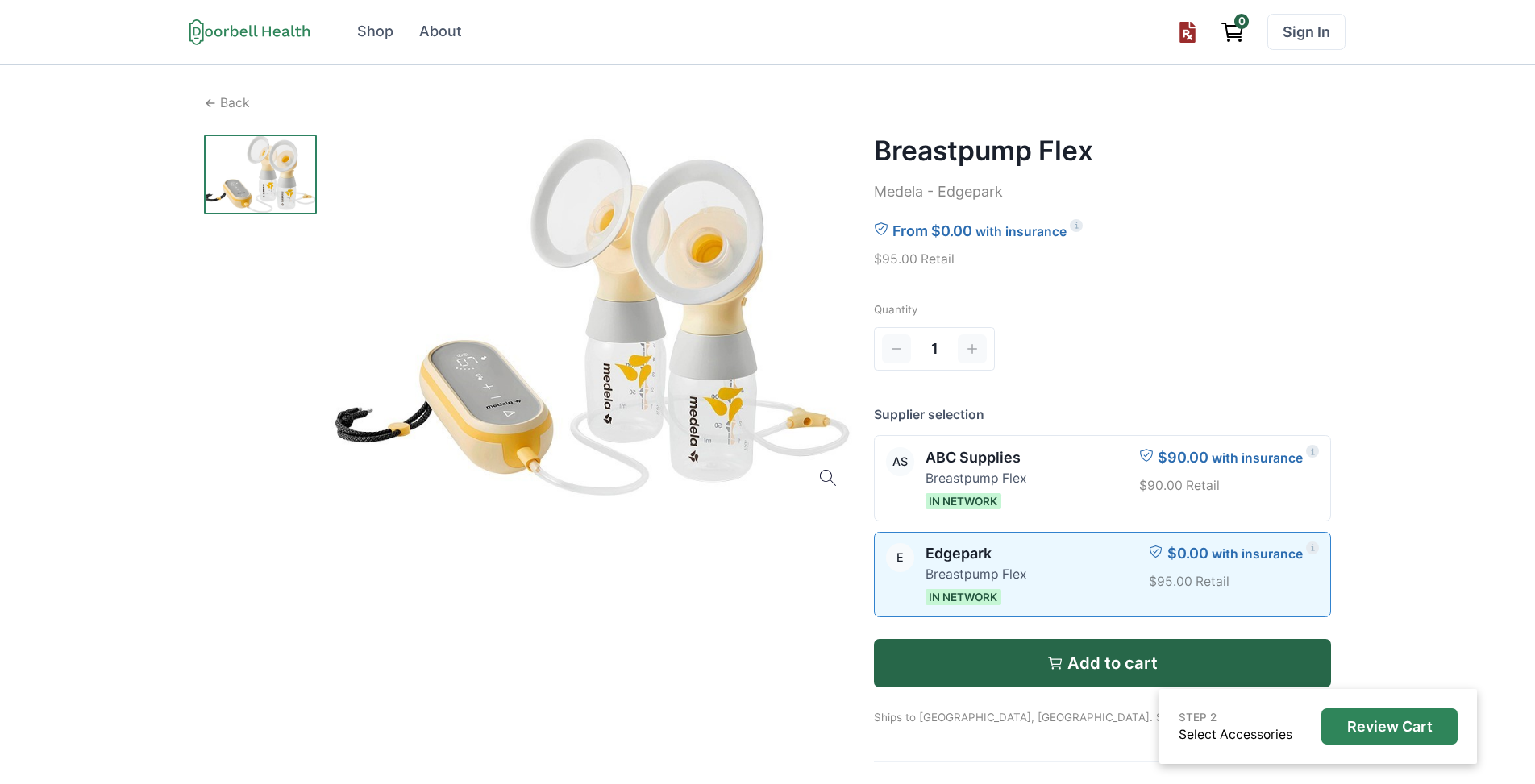
click at [237, 43] on icon at bounding box center [249, 31] width 121 height 26
click at [240, 29] on icon at bounding box center [249, 31] width 121 height 26
click at [275, 32] on icon at bounding box center [277, 33] width 7 height 8
click at [376, 25] on div "Shop" at bounding box center [375, 32] width 36 height 22
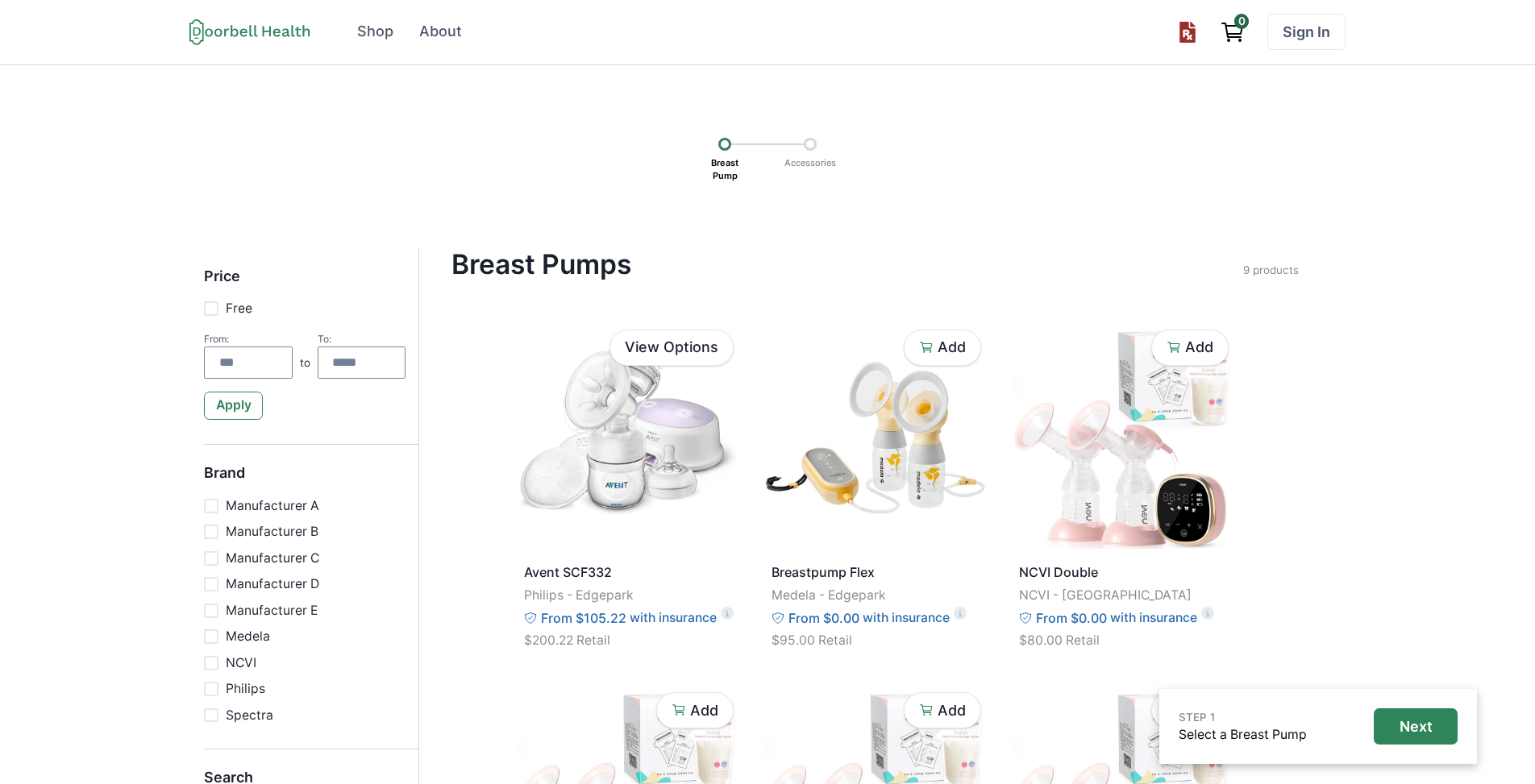
click at [989, 211] on div "STEP 1 Select a Breast Pump Next Breast Pump Accessories Price Free From: to To…" at bounding box center [767, 751] width 1535 height 1372
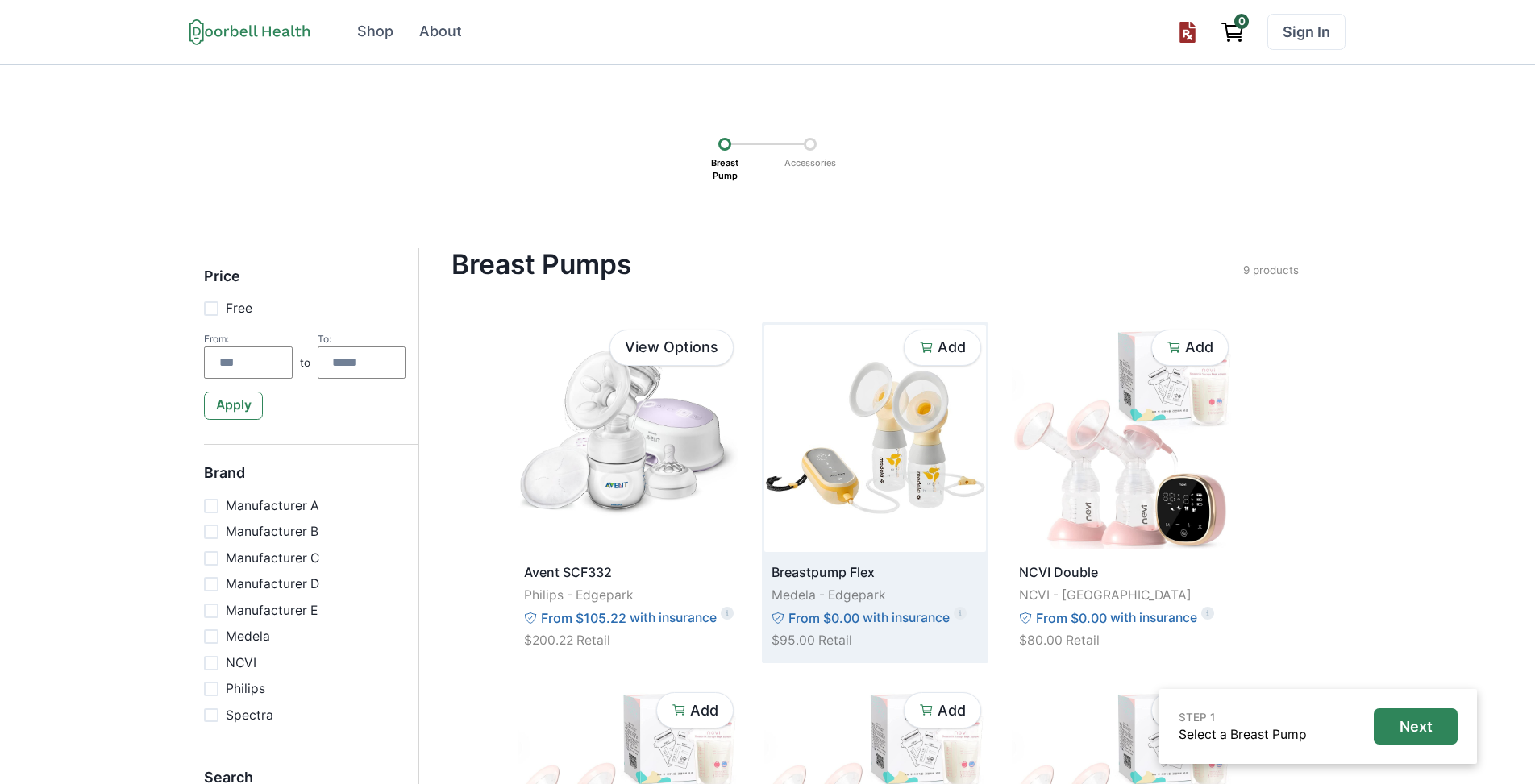
click at [907, 502] on img at bounding box center [874, 438] width 221 height 227
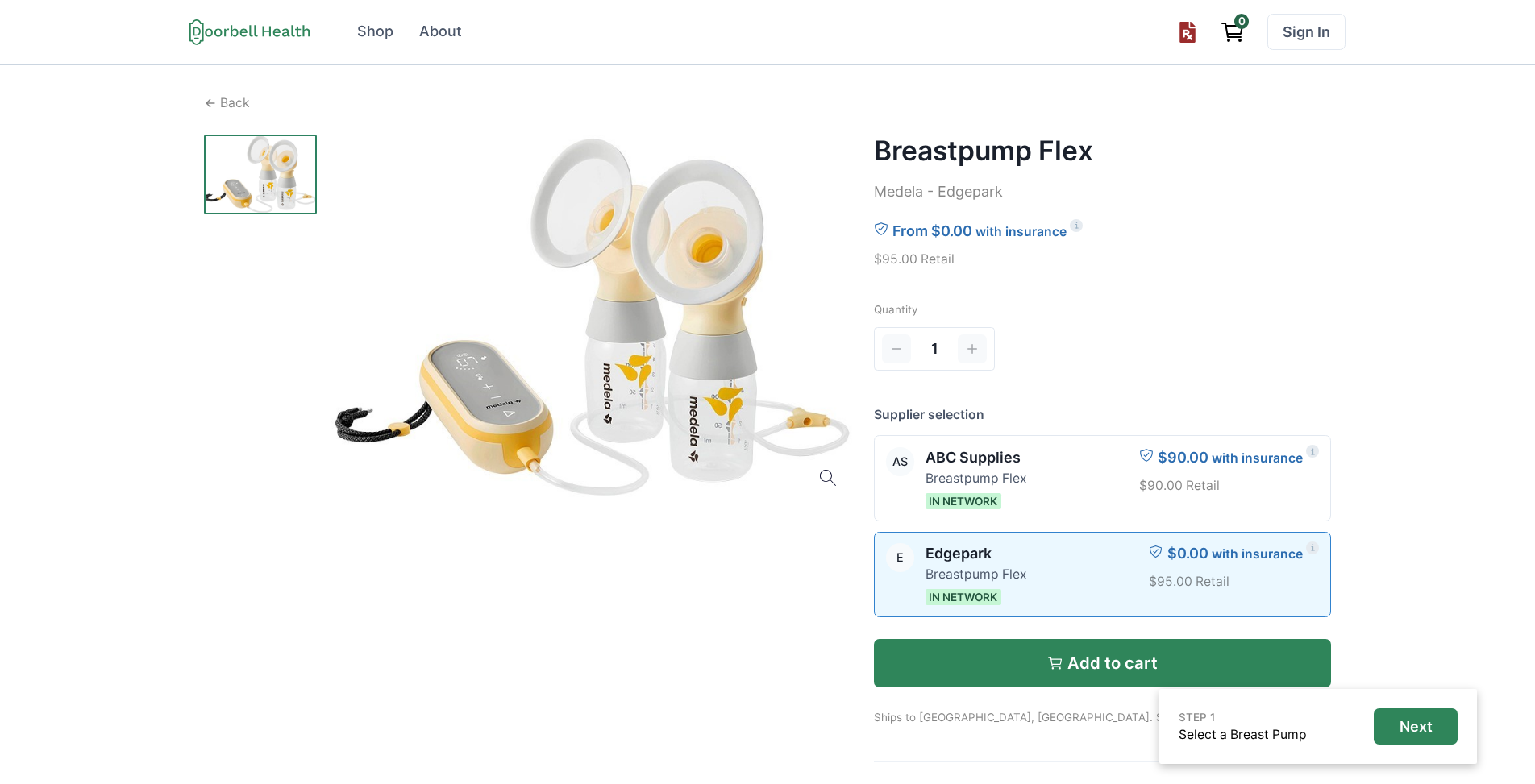
click at [1054, 663] on icon "button" at bounding box center [1055, 662] width 11 height 9
